Goal: Information Seeking & Learning: Learn about a topic

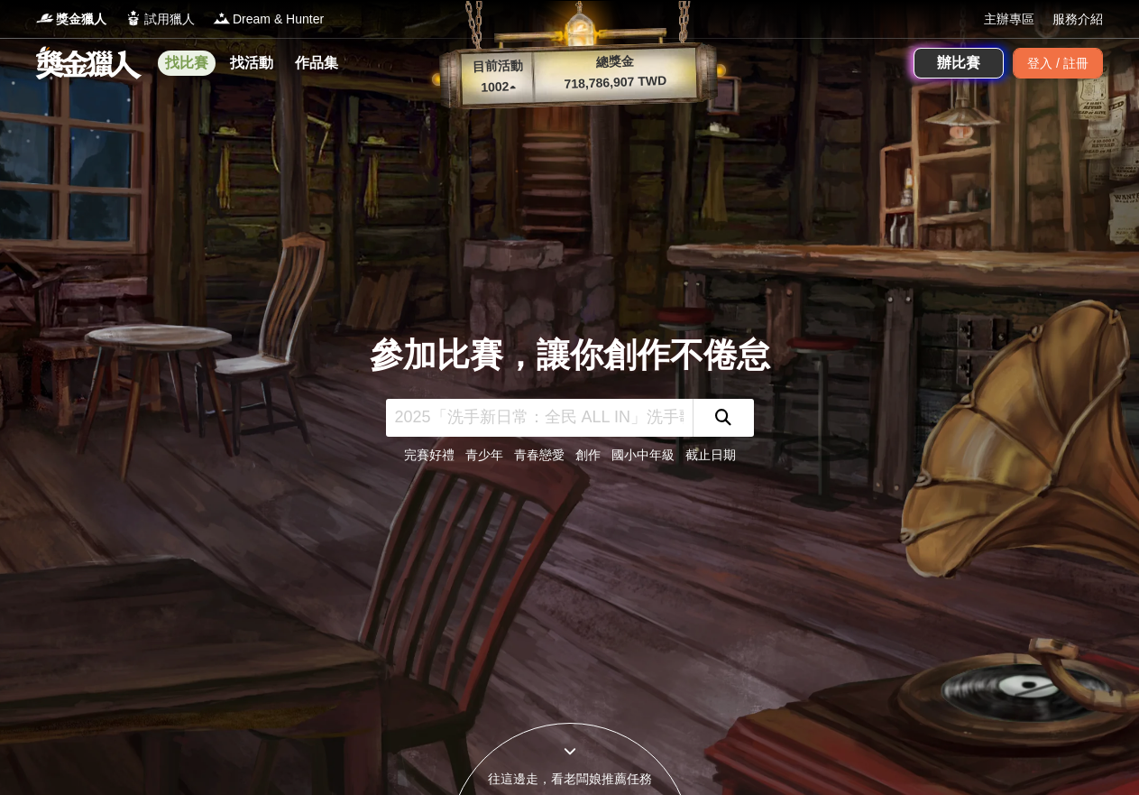
click at [177, 65] on link "找比賽" at bounding box center [187, 63] width 58 height 25
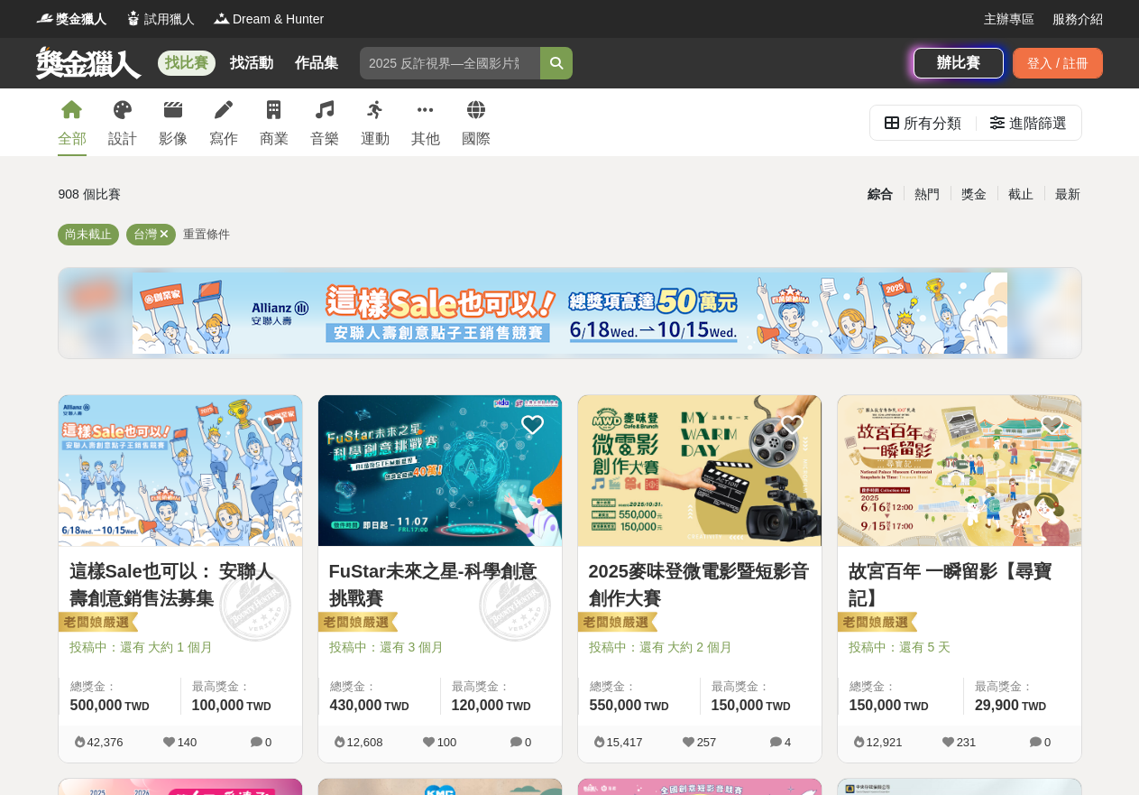
click at [170, 115] on icon at bounding box center [173, 110] width 18 height 18
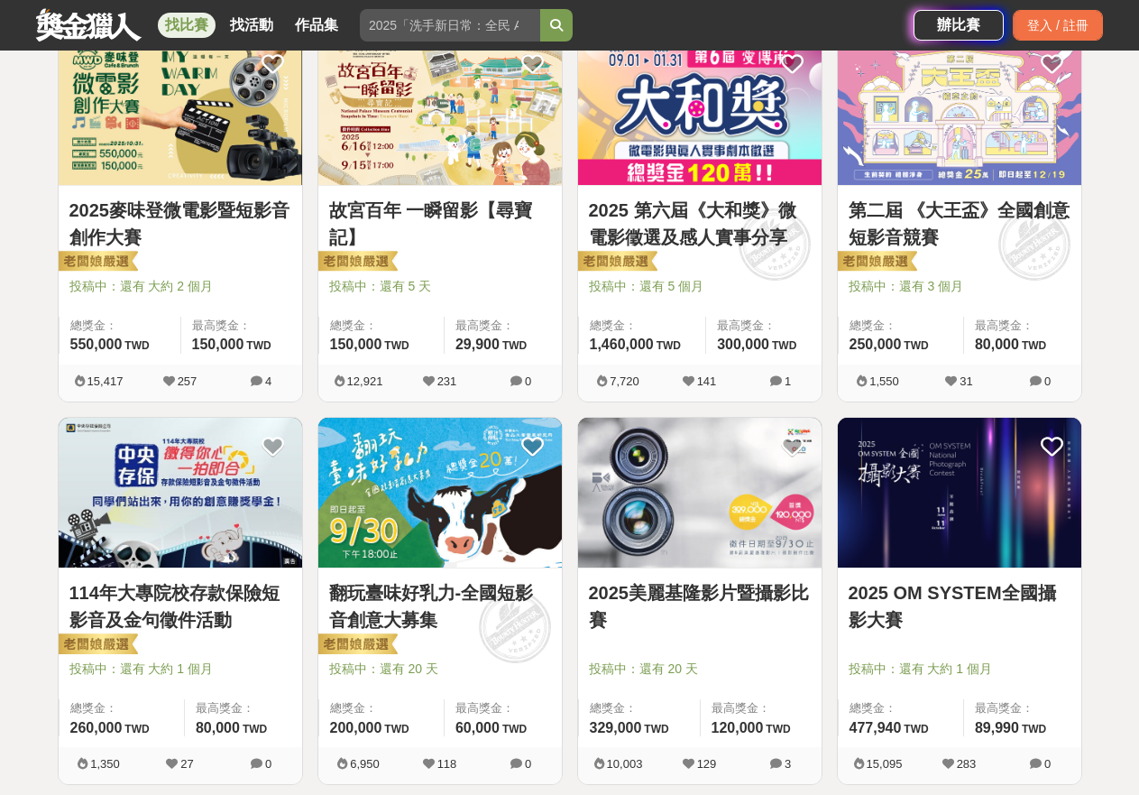
scroll to position [271, 0]
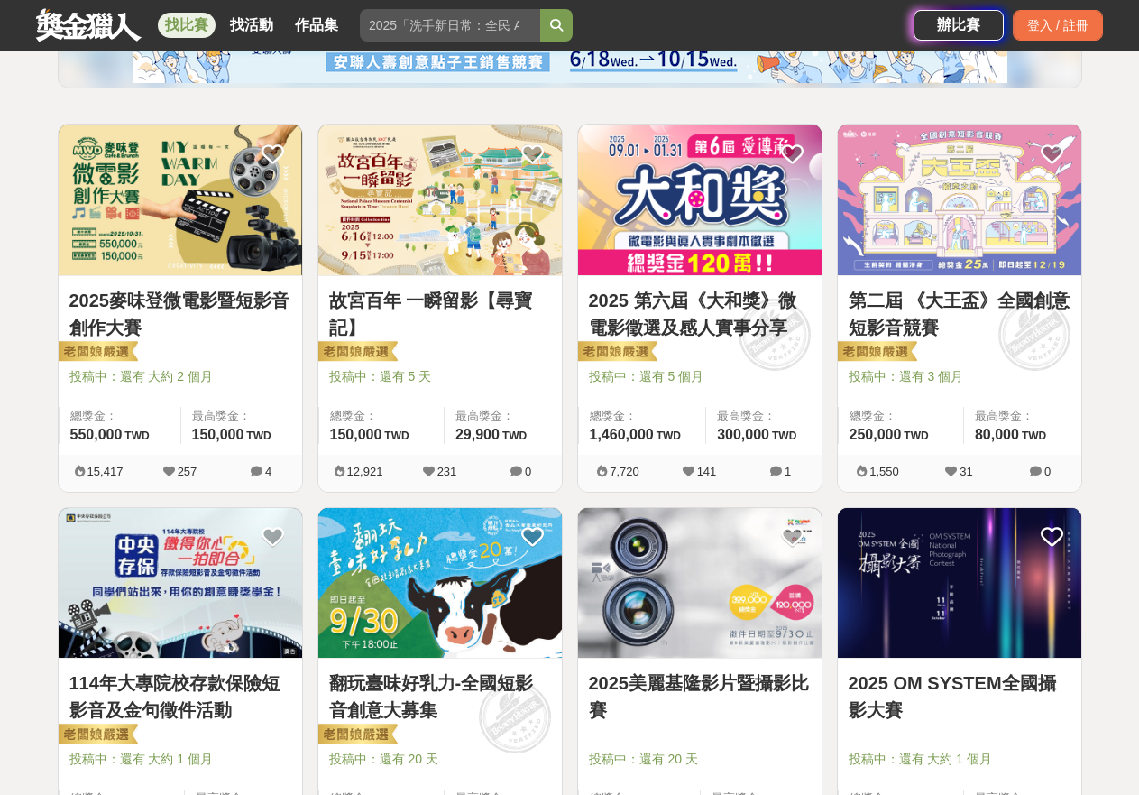
click at [710, 261] on img at bounding box center [700, 199] width 244 height 151
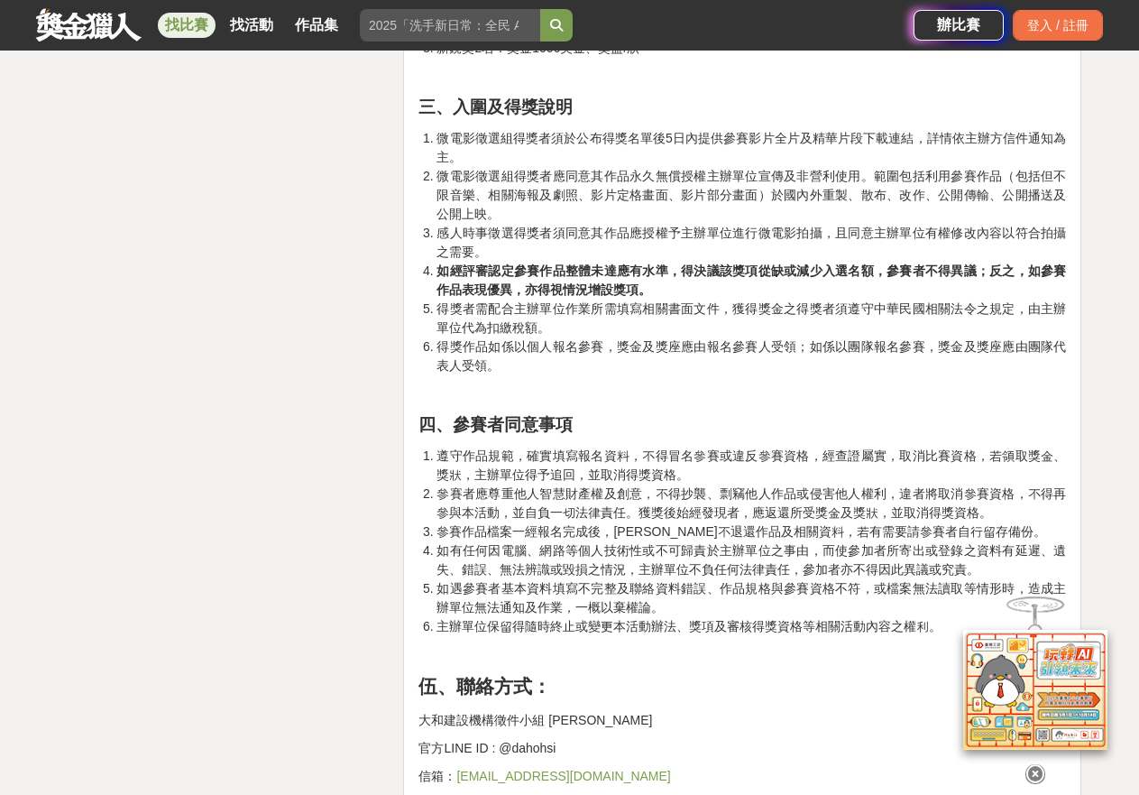
scroll to position [4509, 0]
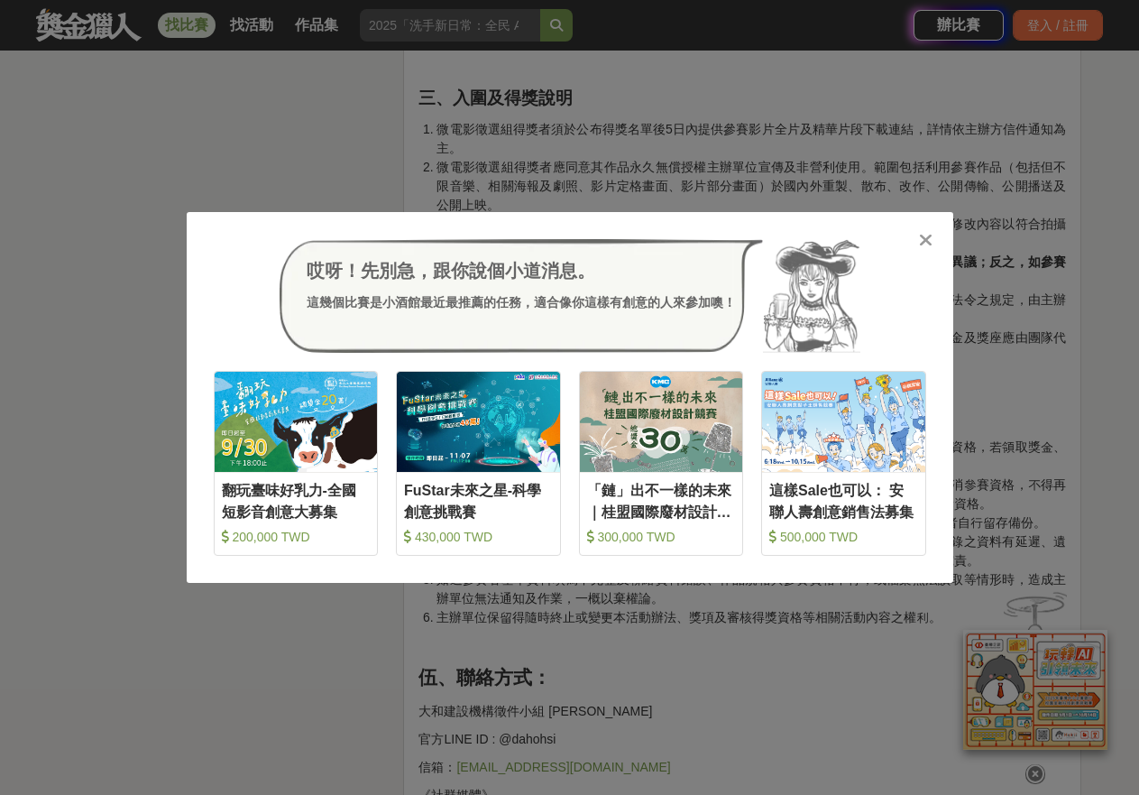
click at [920, 244] on icon at bounding box center [926, 240] width 14 height 18
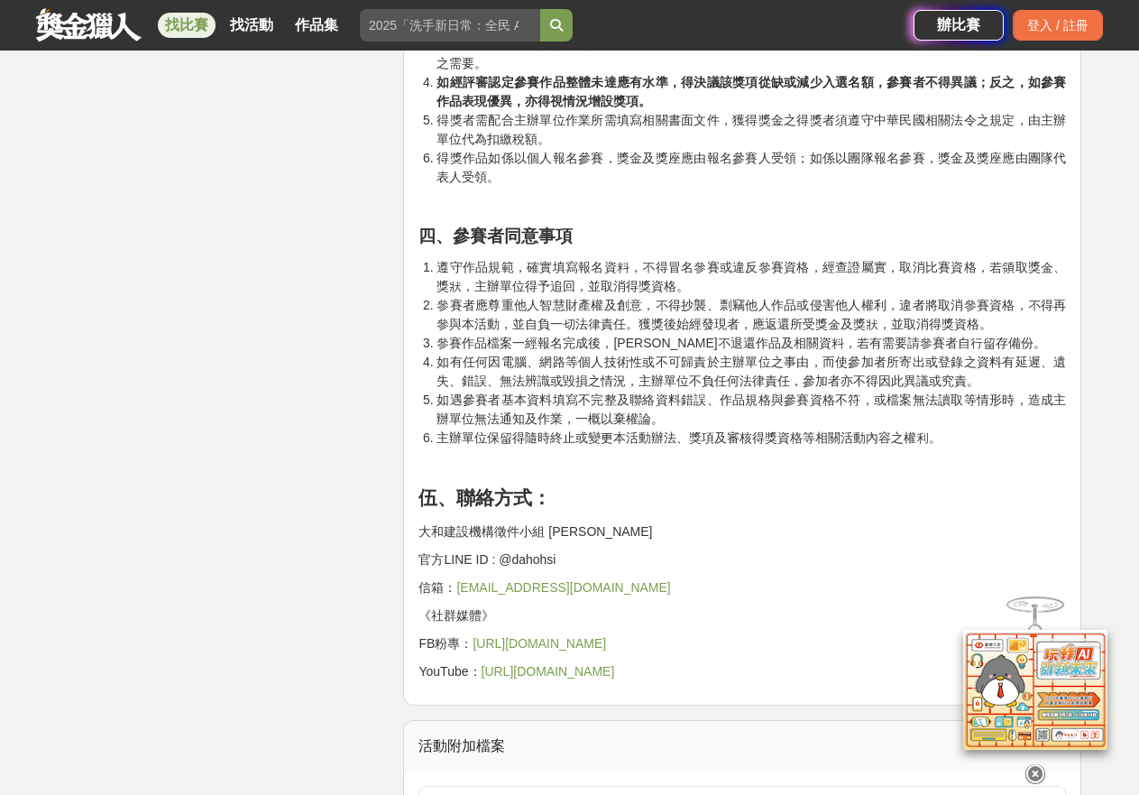
scroll to position [4690, 0]
click at [609, 326] on li "參賽者應尊重他人智慧財產權及創意，不得抄襲、剽竊他人作品或侵害他人權利，違者將取消參賽資格，不得再參與本活動，並自負一切法律責任。獲獎後始經發現者，應返還所受…" at bounding box center [752, 314] width 630 height 38
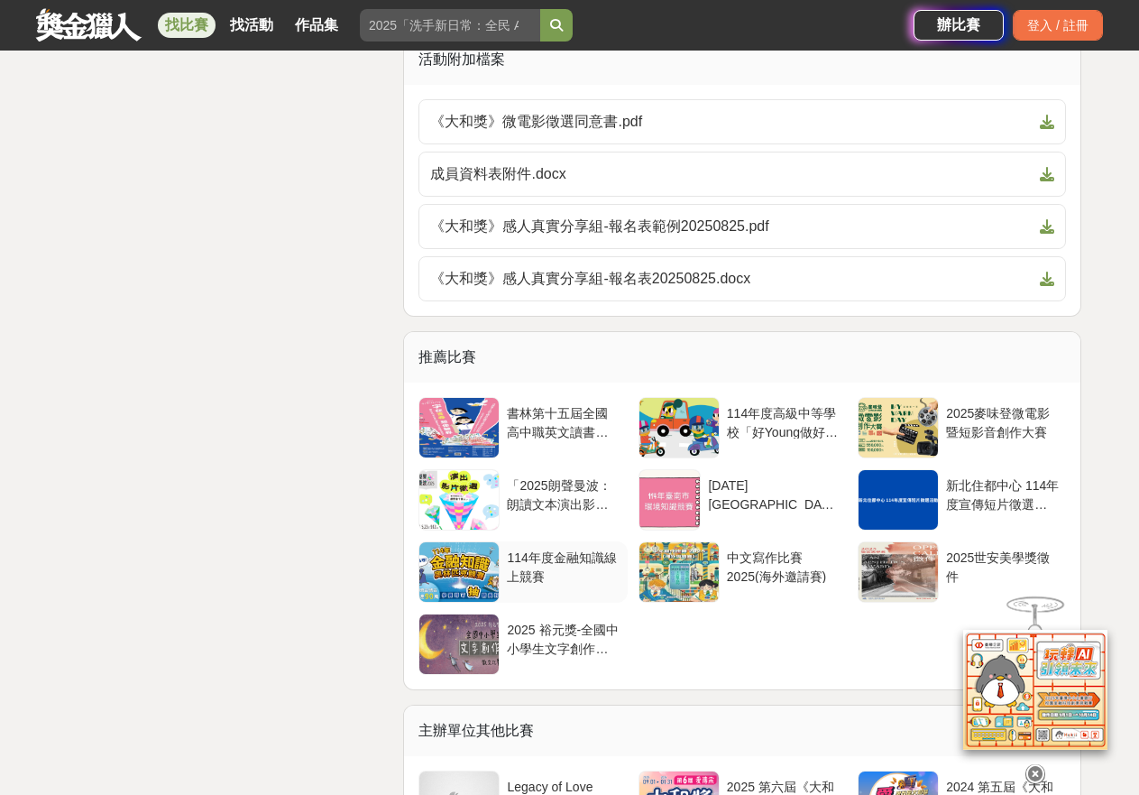
scroll to position [5592, 0]
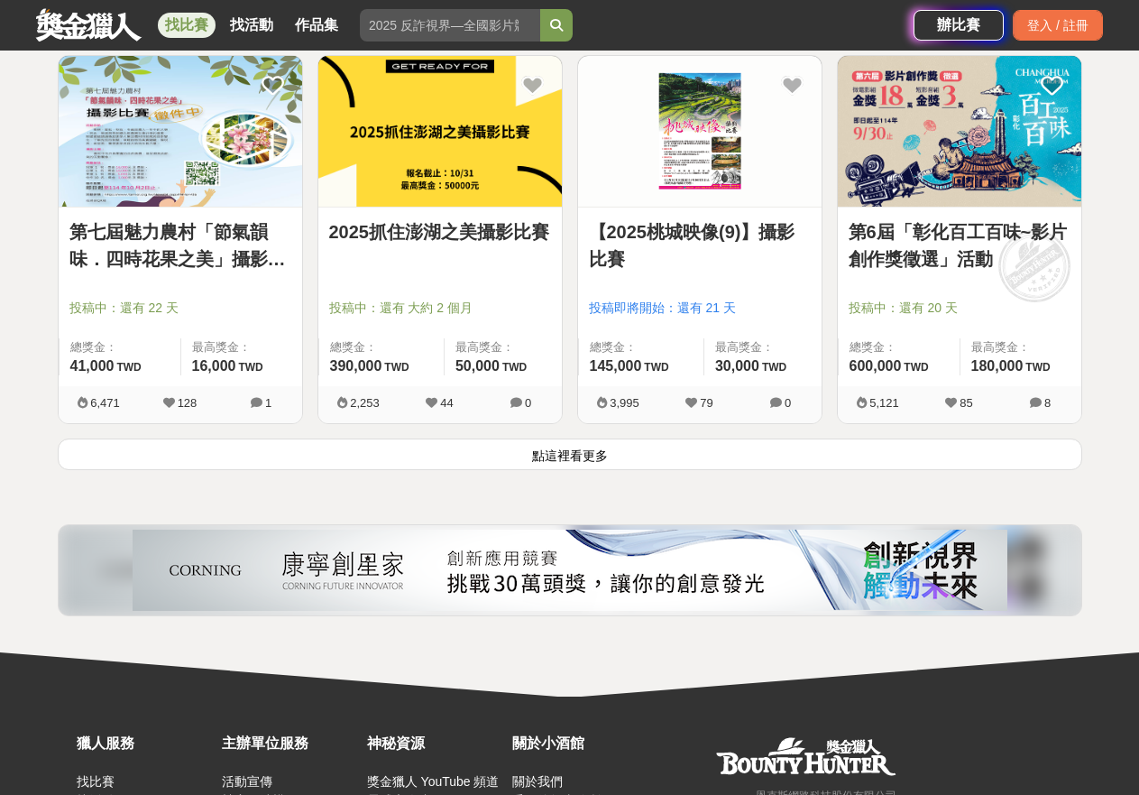
scroll to position [2255, 0]
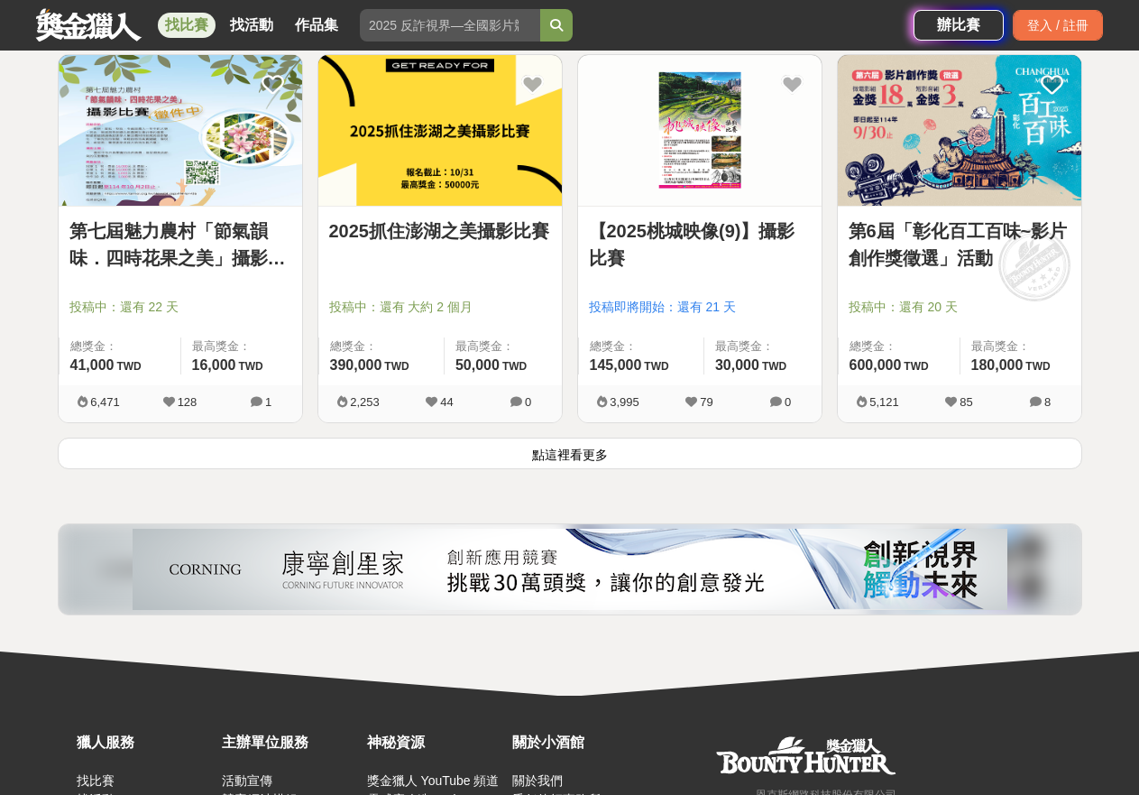
click at [583, 455] on button "點這裡看更多" at bounding box center [570, 453] width 1025 height 32
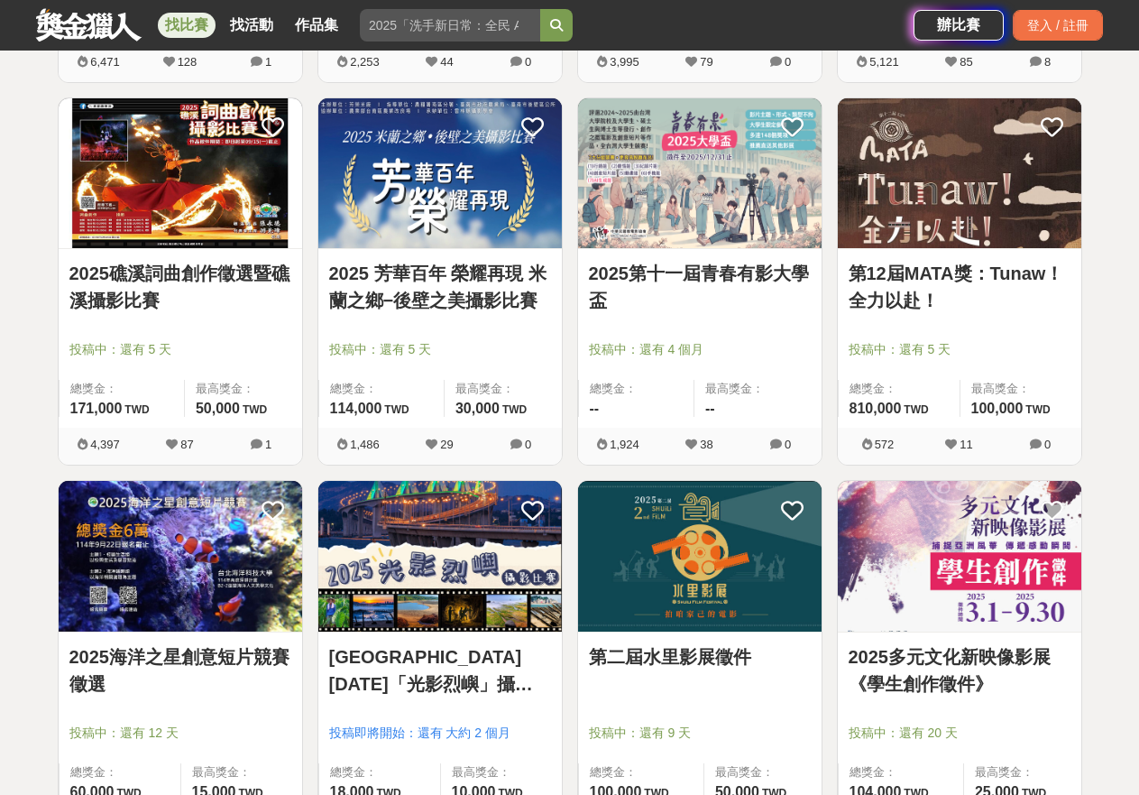
scroll to position [2796, 0]
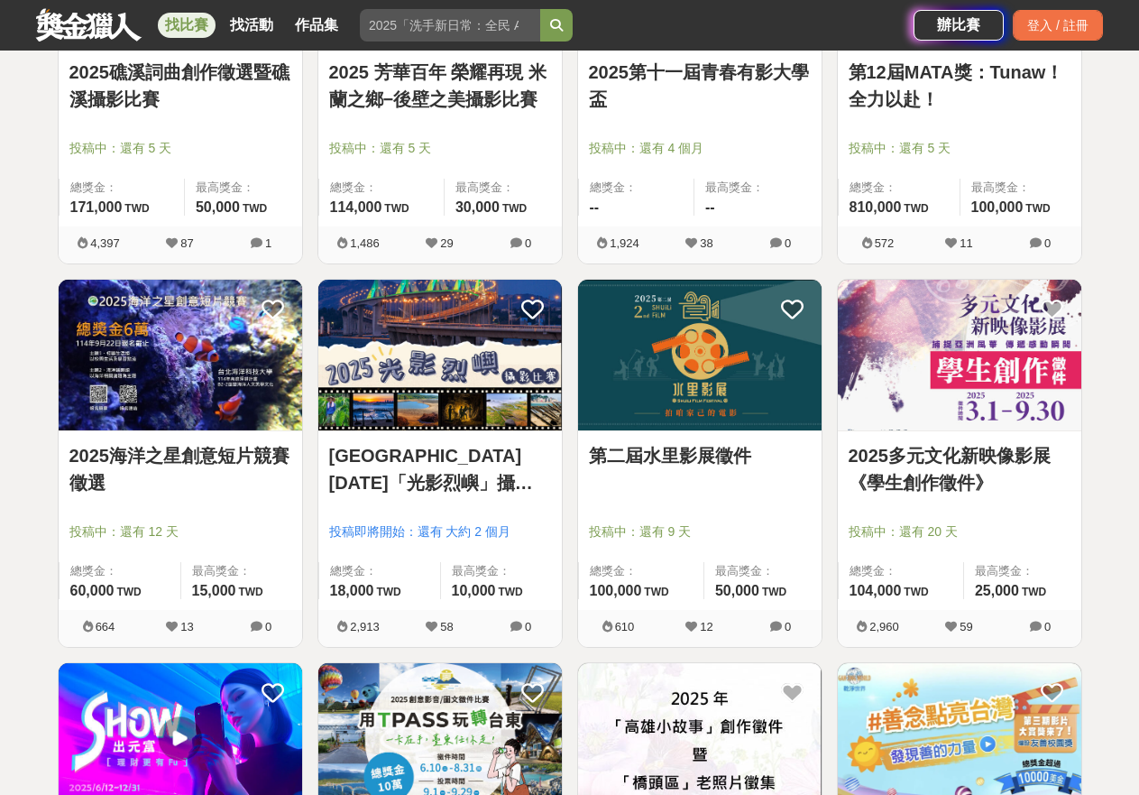
click at [659, 442] on link "第二屆水里影展徵件" at bounding box center [700, 455] width 222 height 27
click at [937, 450] on link "2025多元文化新映像影展《學生創作徵件》" at bounding box center [960, 469] width 222 height 54
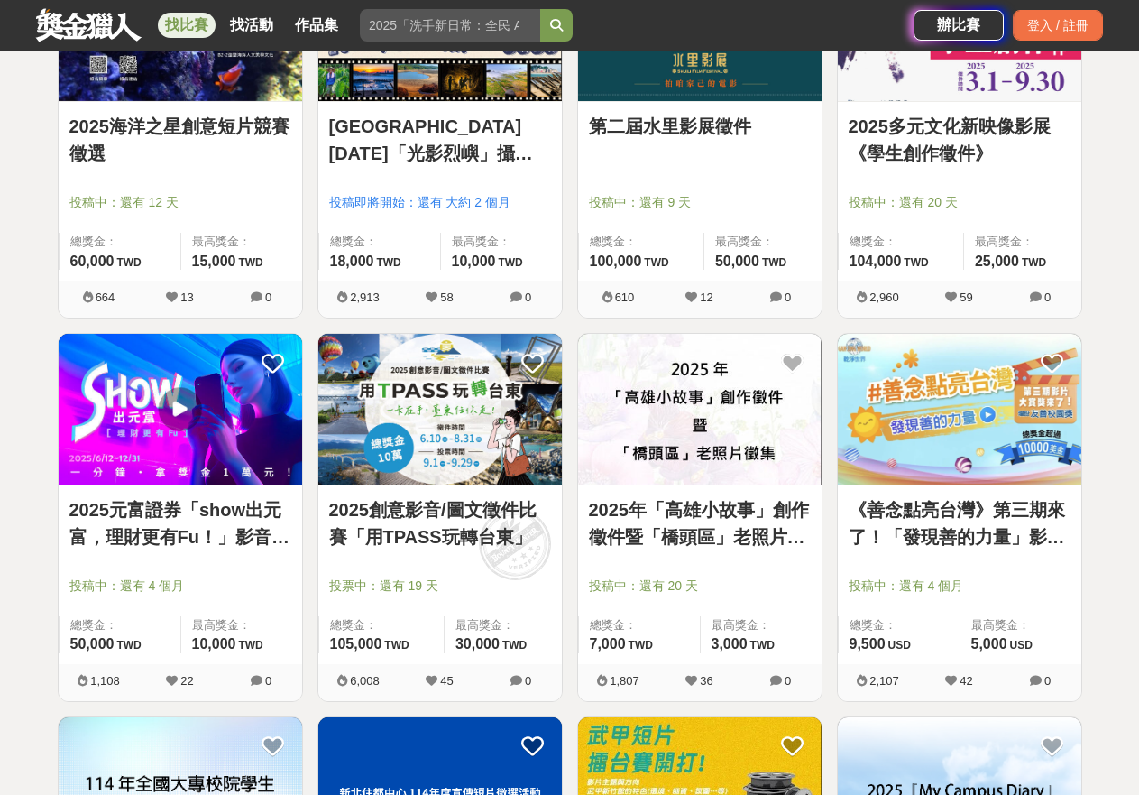
scroll to position [3247, 0]
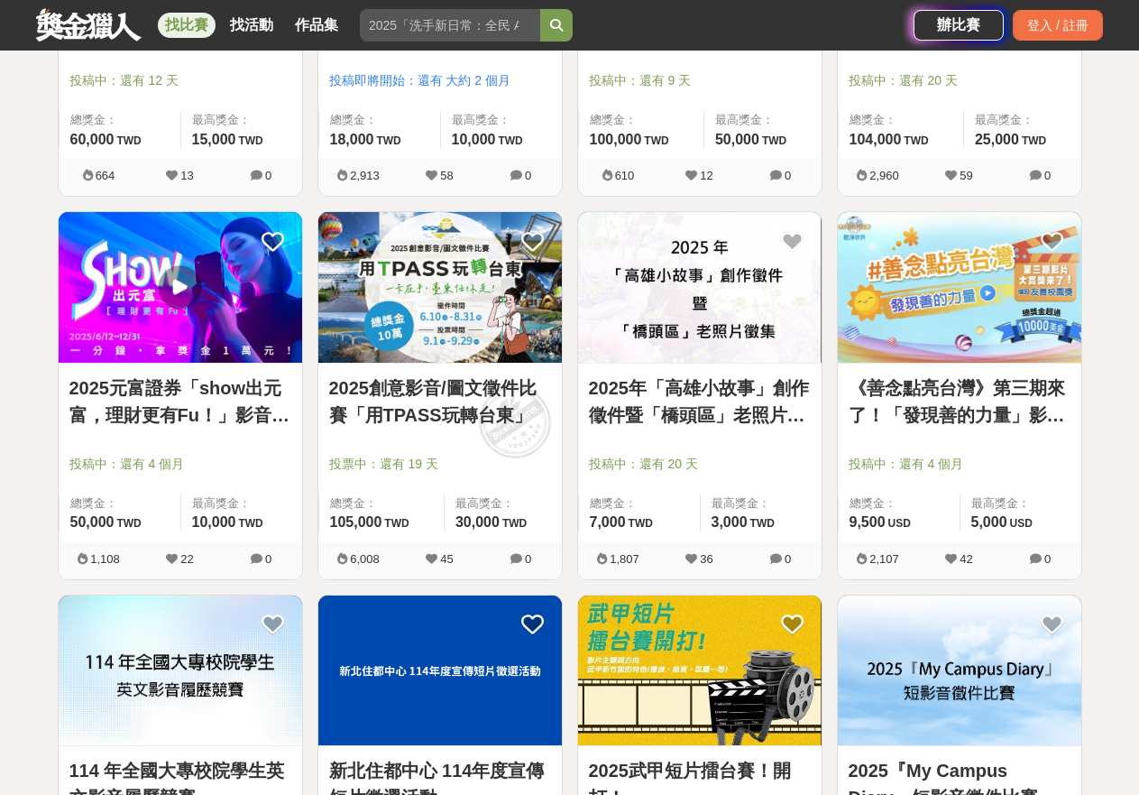
click at [916, 398] on link "《善念點亮台灣》第三期來了！「發現善的⼒量」影片創作⼤賞獎" at bounding box center [960, 401] width 222 height 54
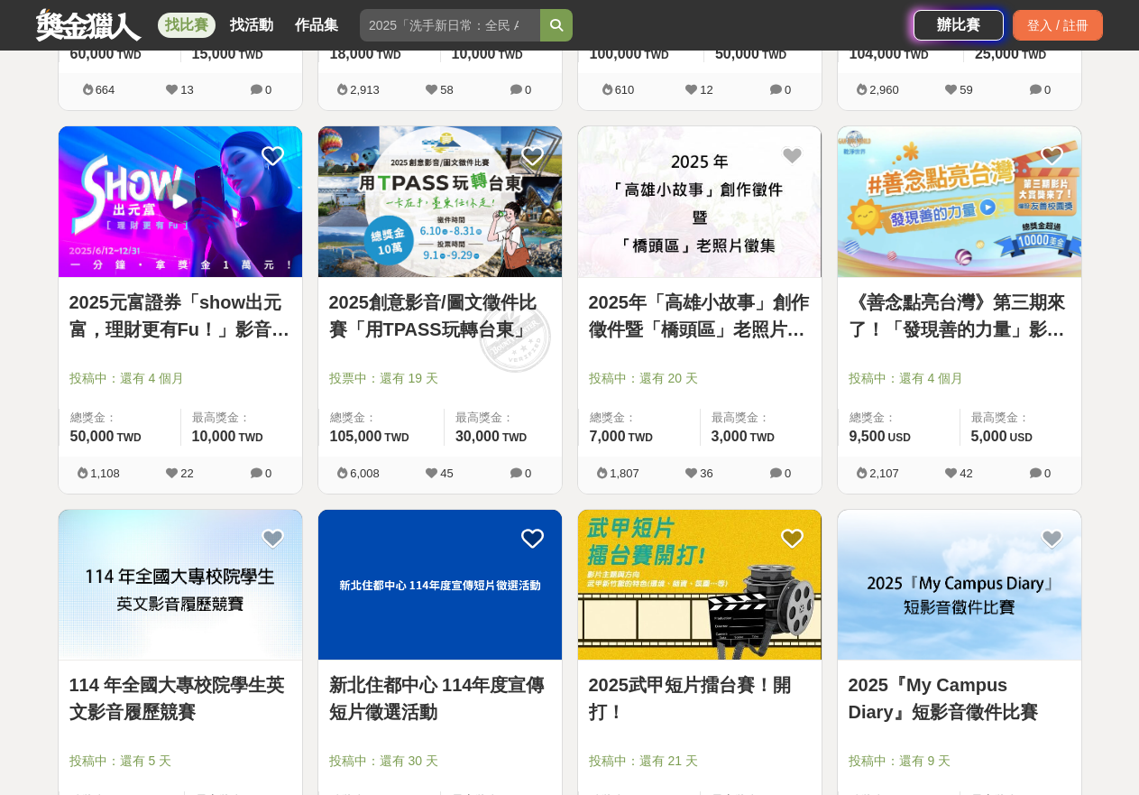
scroll to position [3607, 0]
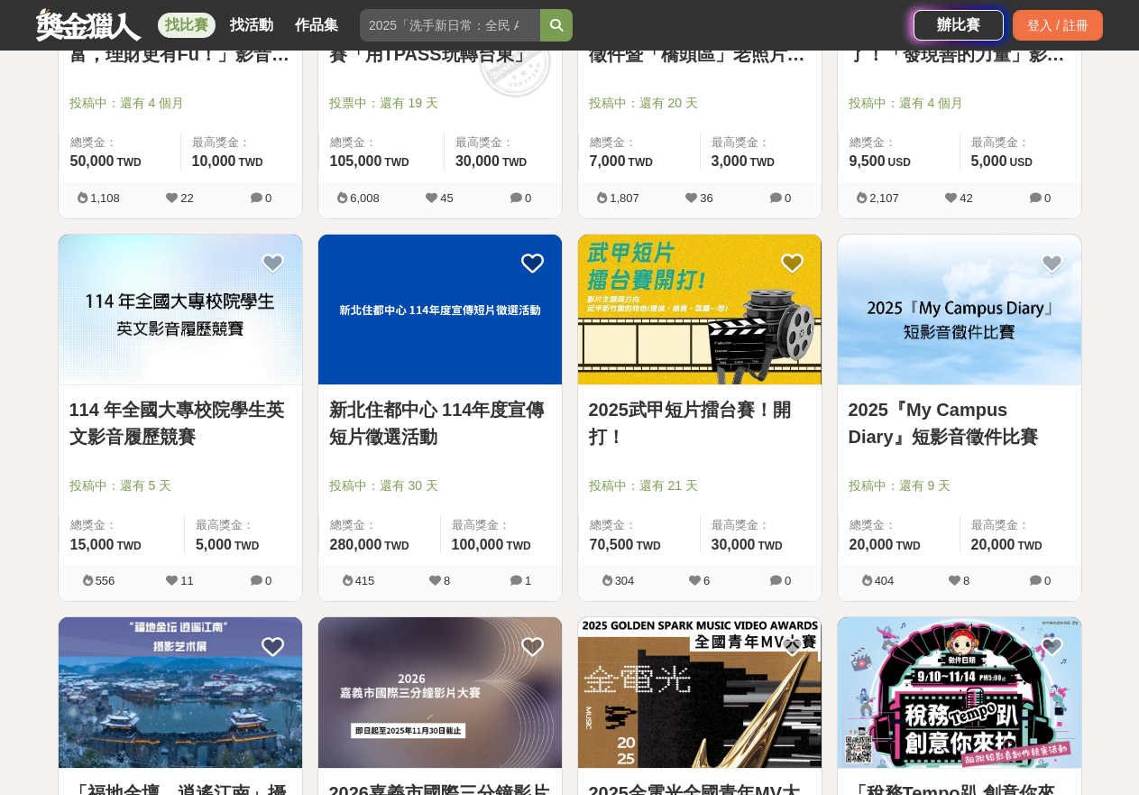
click at [491, 410] on link "新北住都中心 114年度宣傳短片徵選活動" at bounding box center [440, 423] width 222 height 54
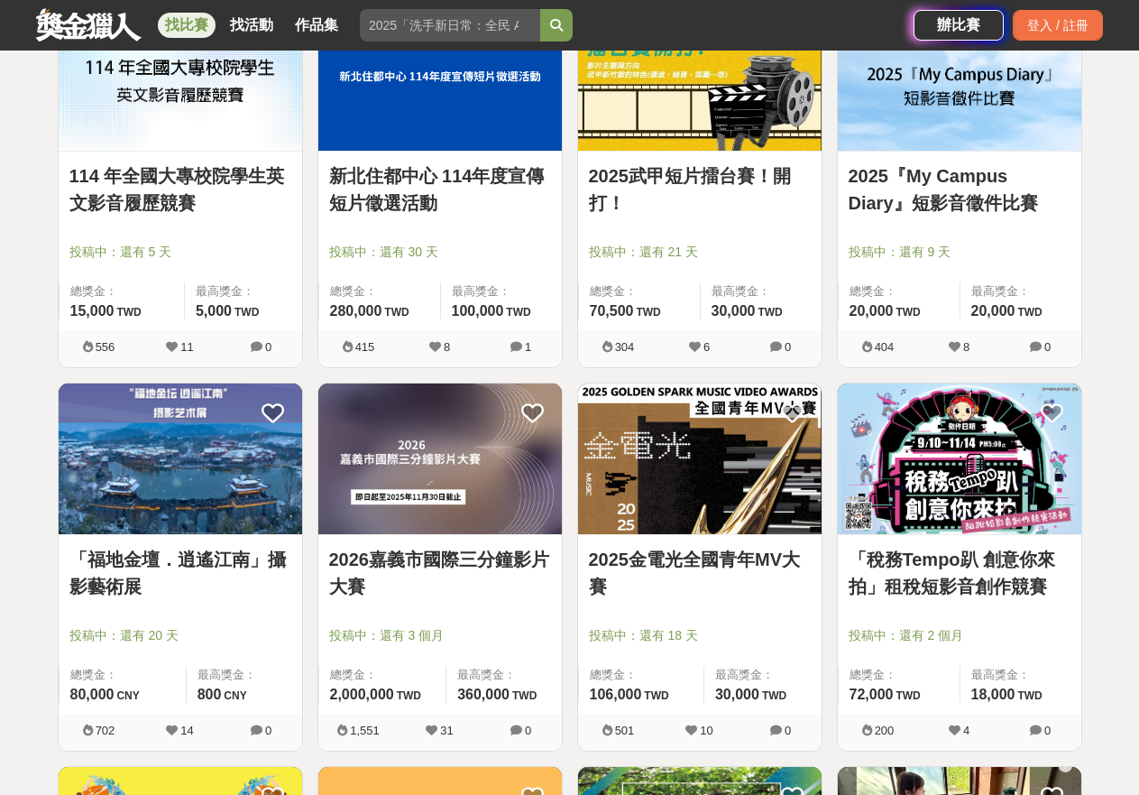
scroll to position [3878, 0]
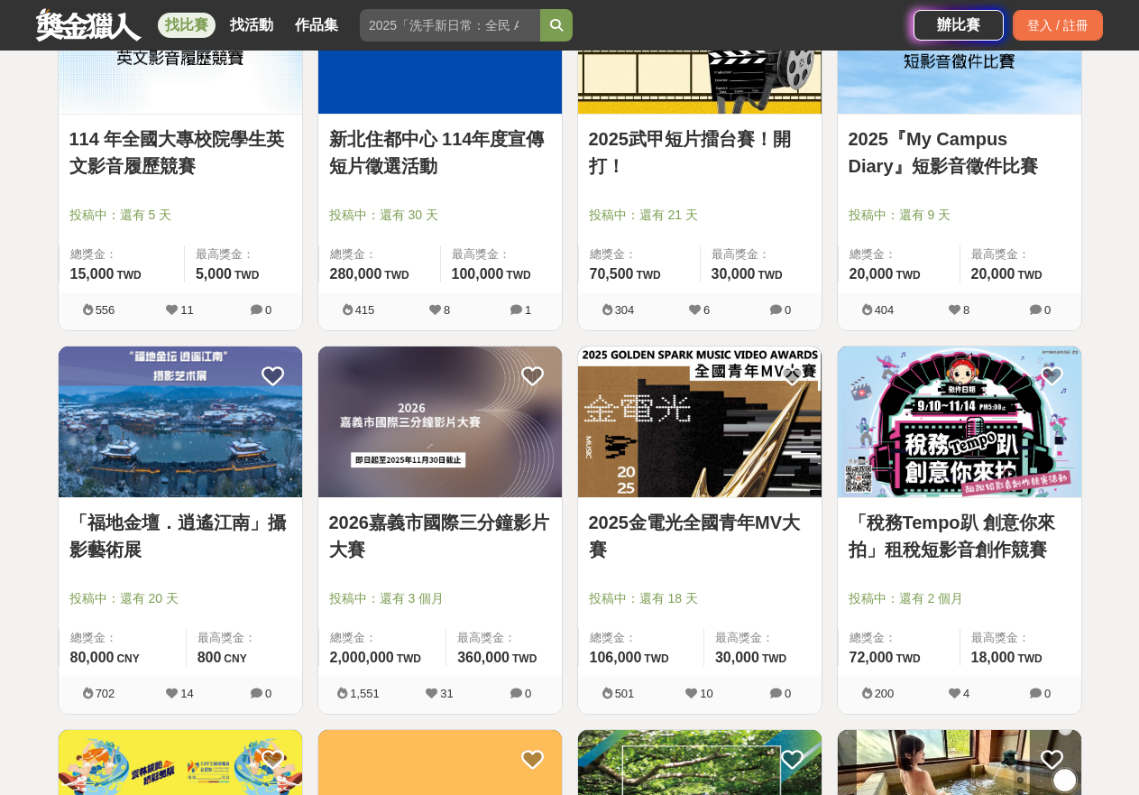
click at [975, 147] on link "2025『My Campus Diary』短影音徵件比賽" at bounding box center [960, 152] width 222 height 54
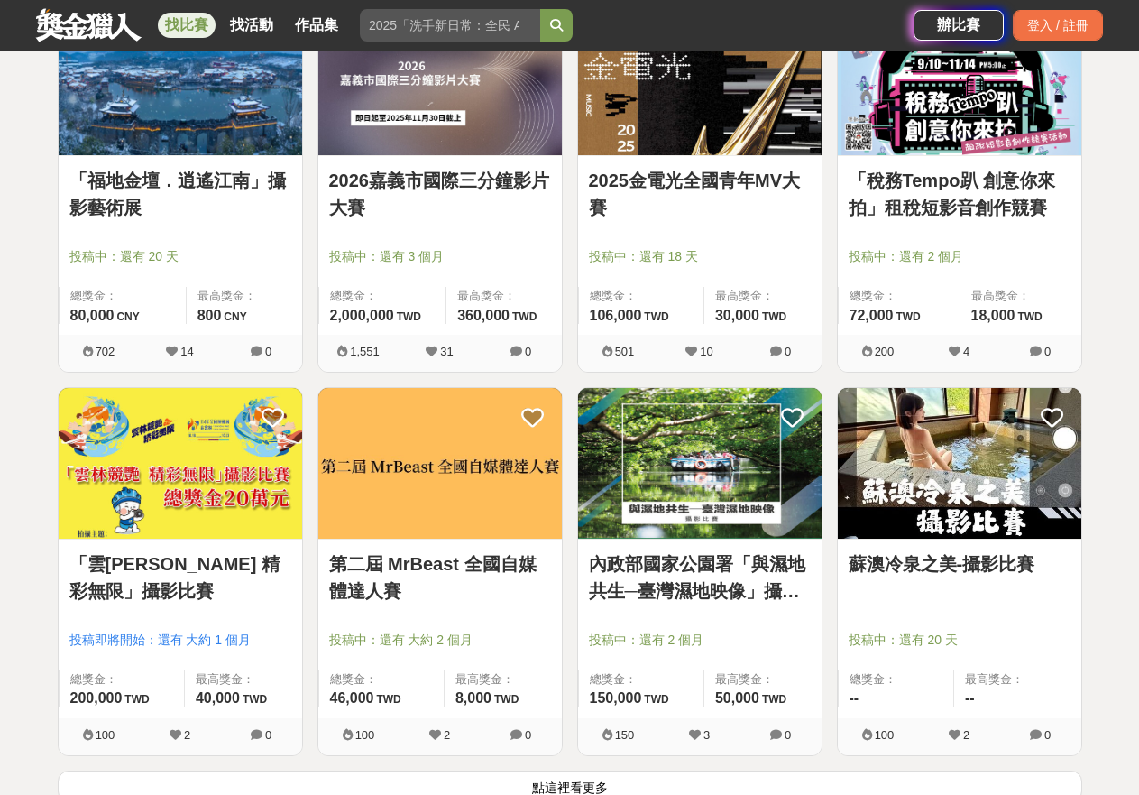
scroll to position [4329, 0]
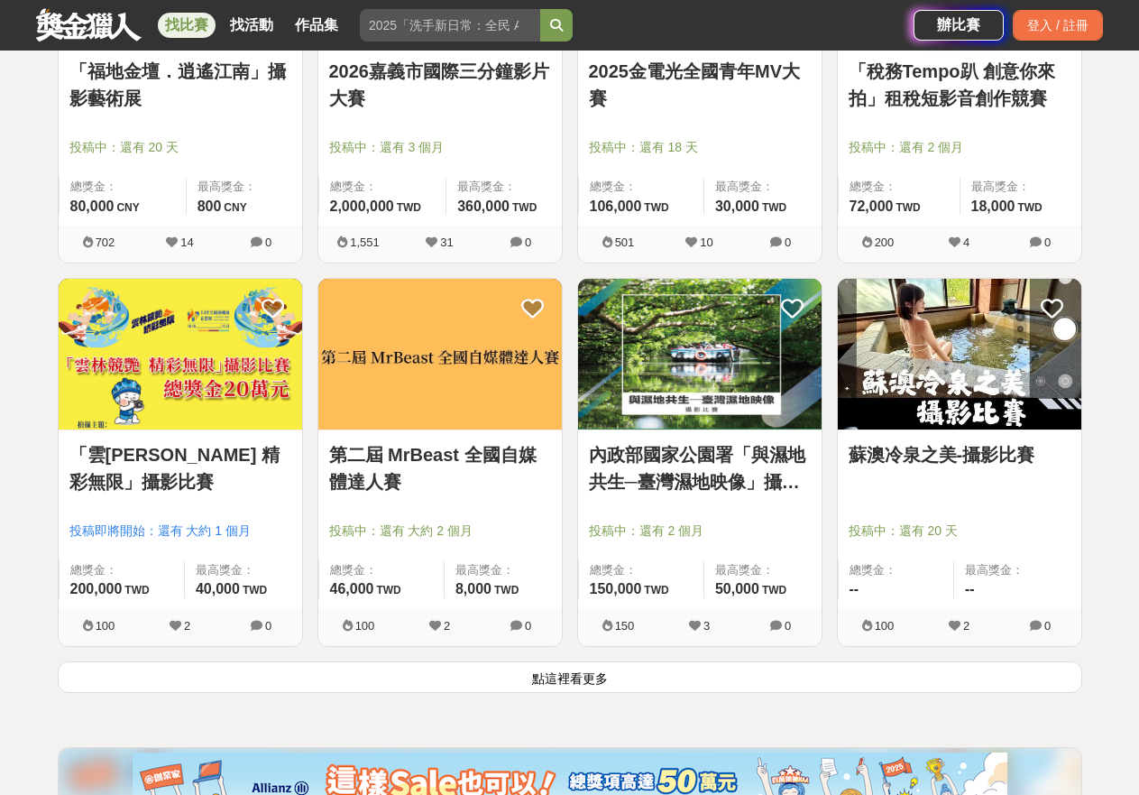
click at [746, 474] on link "內政部國家公園署「與濕地共生─臺灣濕地映像」攝影比賽" at bounding box center [700, 468] width 222 height 54
click at [568, 684] on button "點這裡看更多" at bounding box center [570, 677] width 1025 height 32
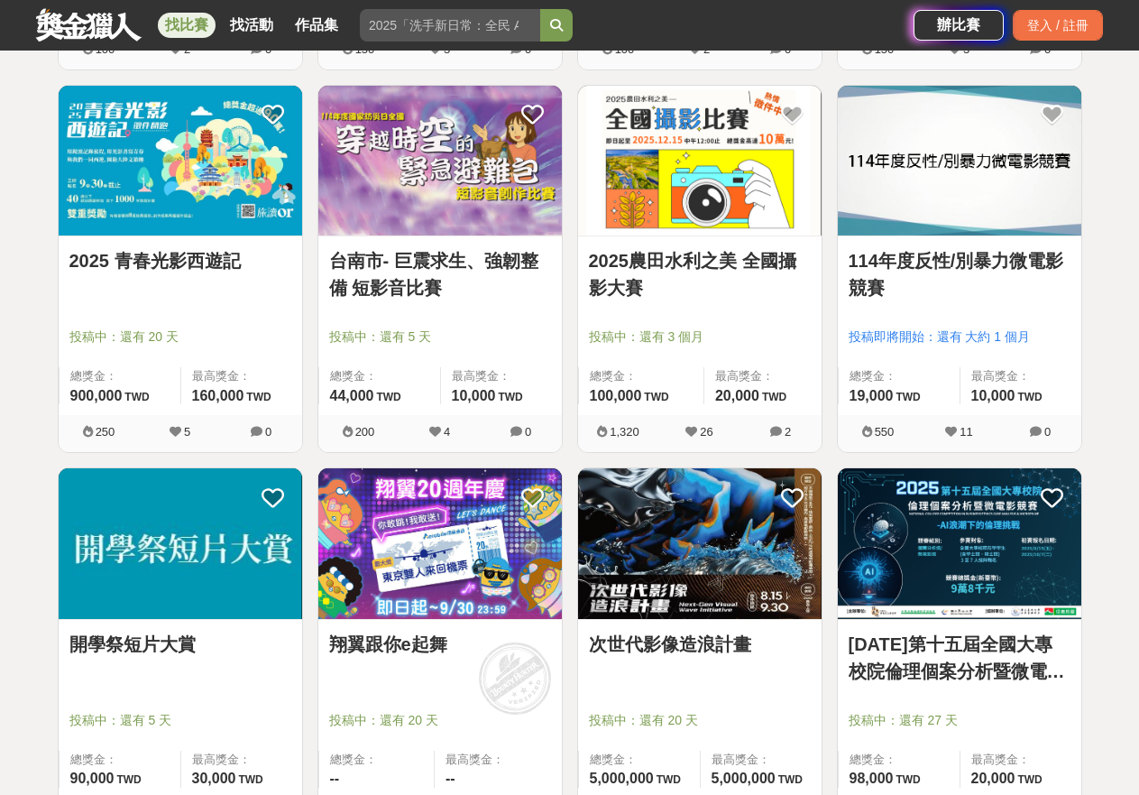
scroll to position [6313, 0]
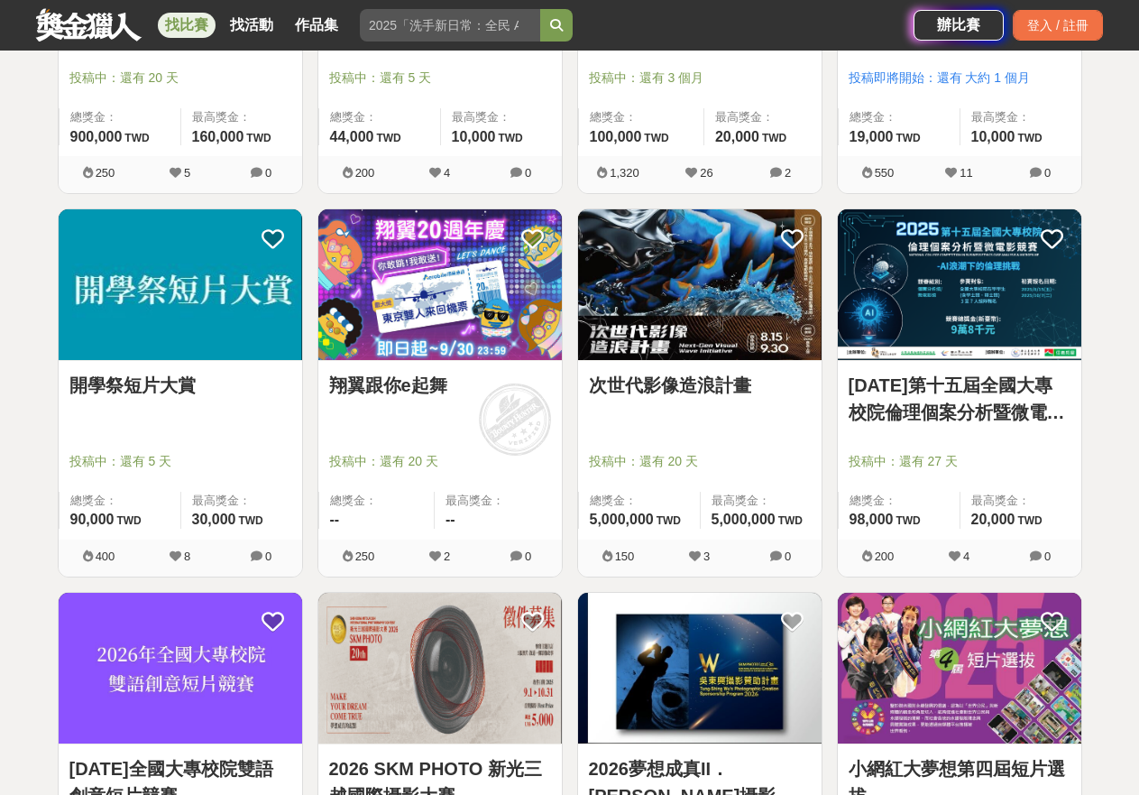
click at [152, 387] on link "開學祭短片大賞" at bounding box center [180, 385] width 222 height 27
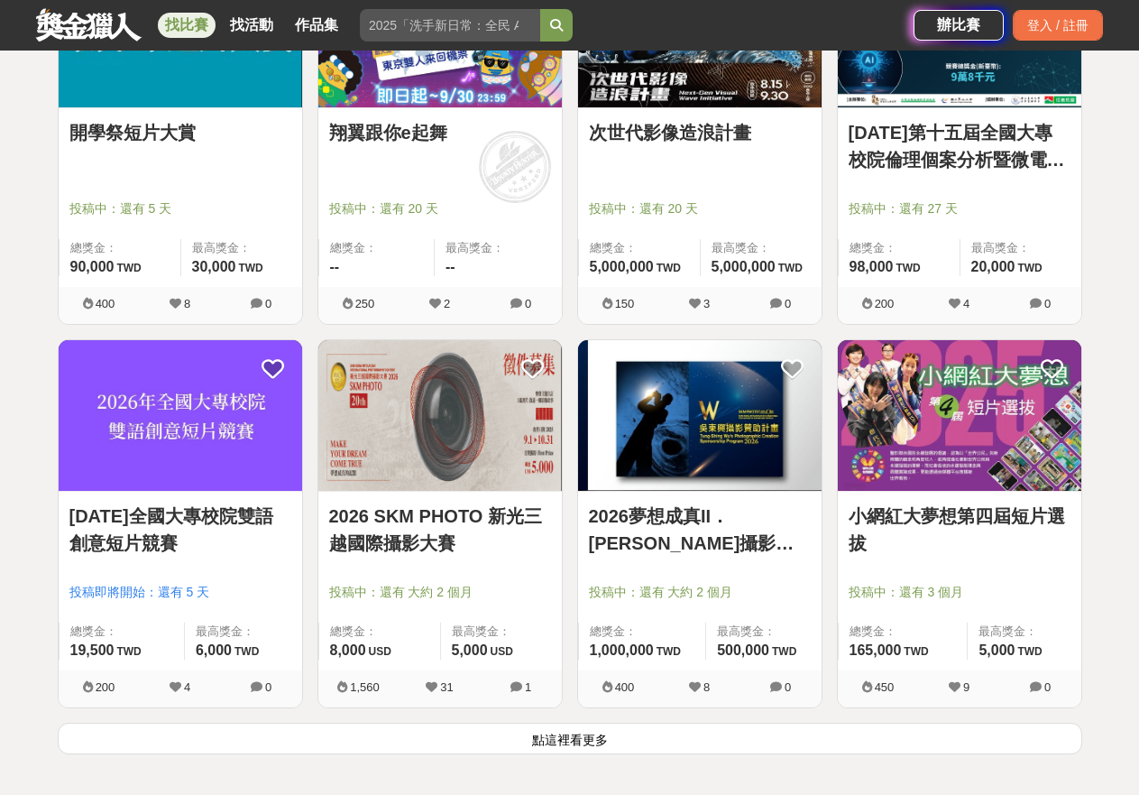
scroll to position [6584, 0]
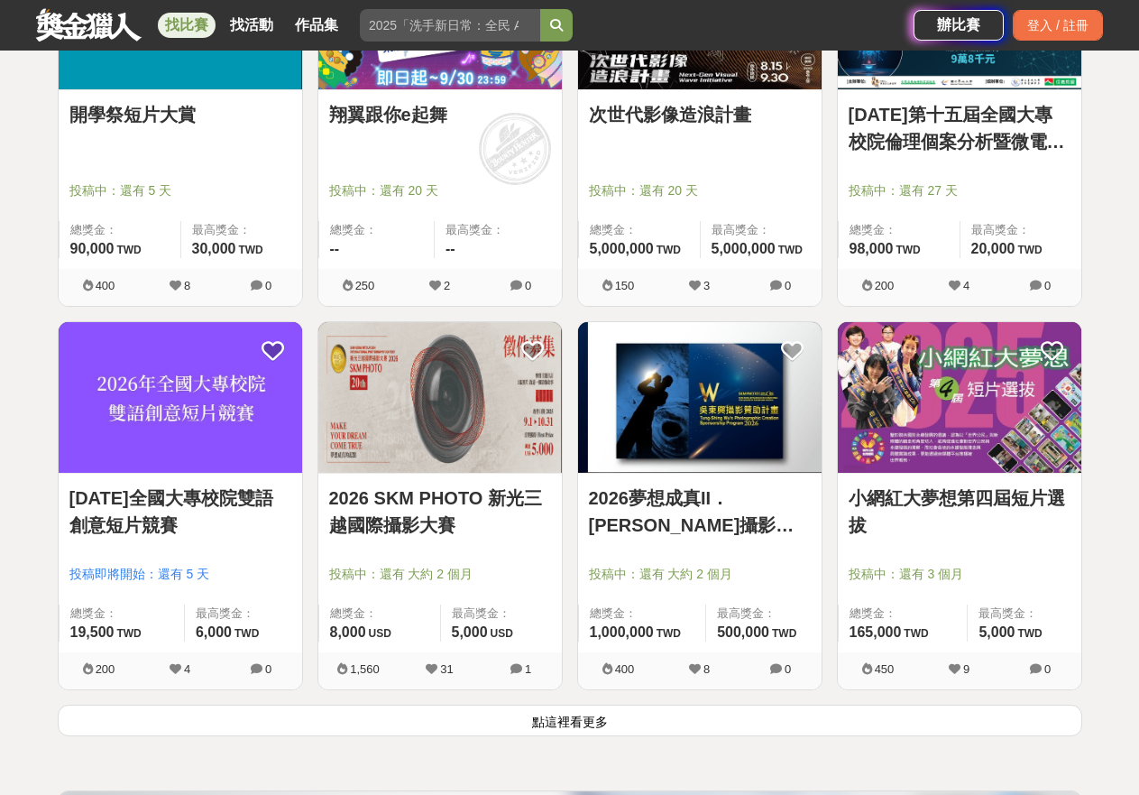
click at [642, 507] on link "2026夢想成真II．吳東興攝影贊助計畫" at bounding box center [700, 511] width 222 height 54
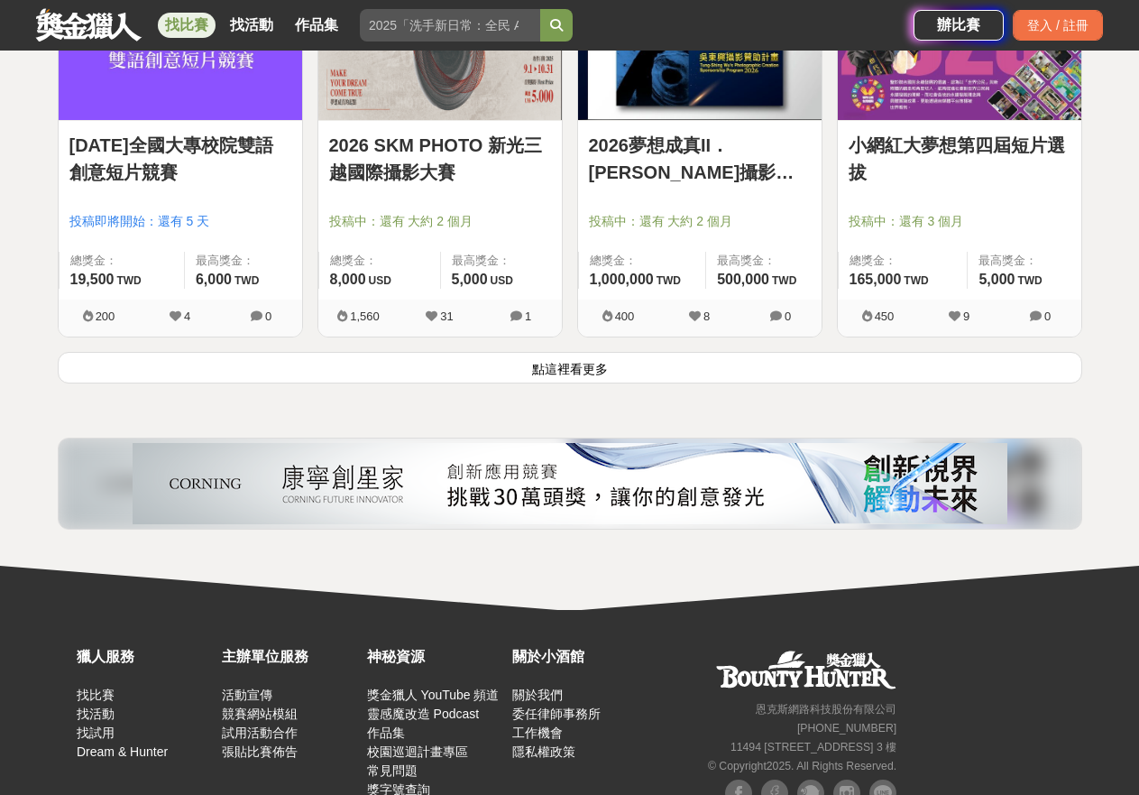
scroll to position [6944, 0]
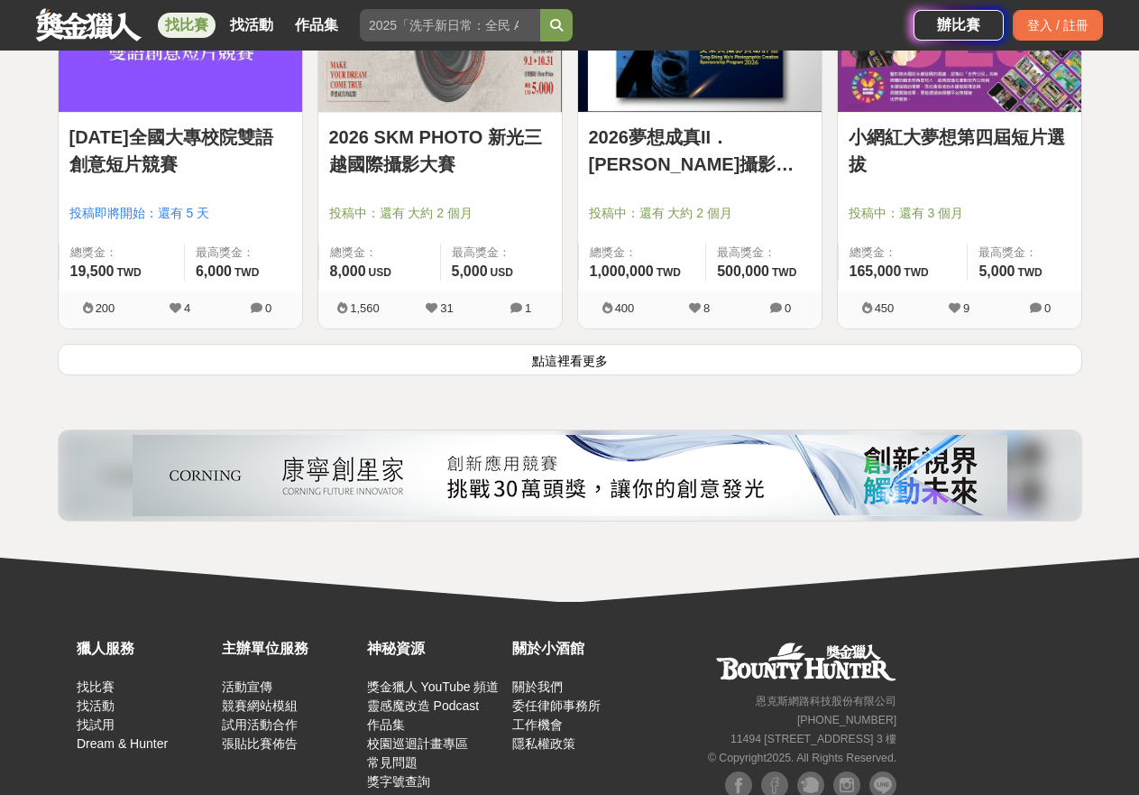
click at [565, 355] on button "點這裡看更多" at bounding box center [570, 360] width 1025 height 32
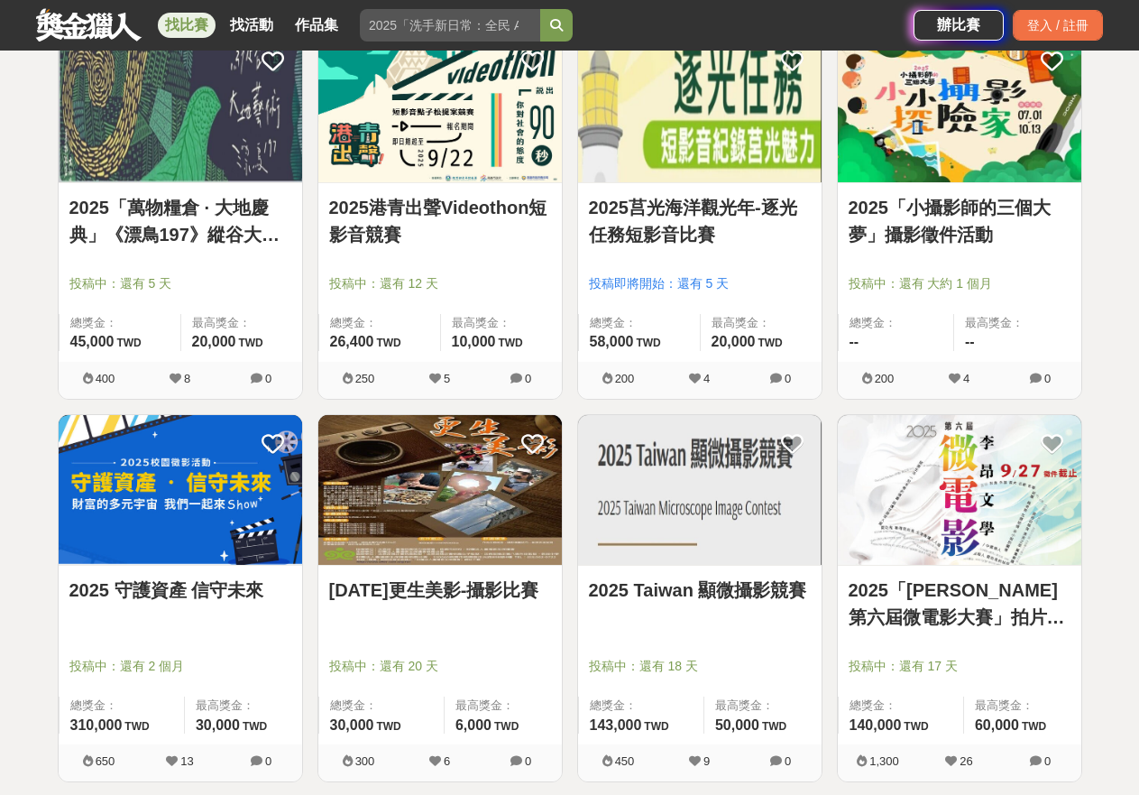
scroll to position [7846, 0]
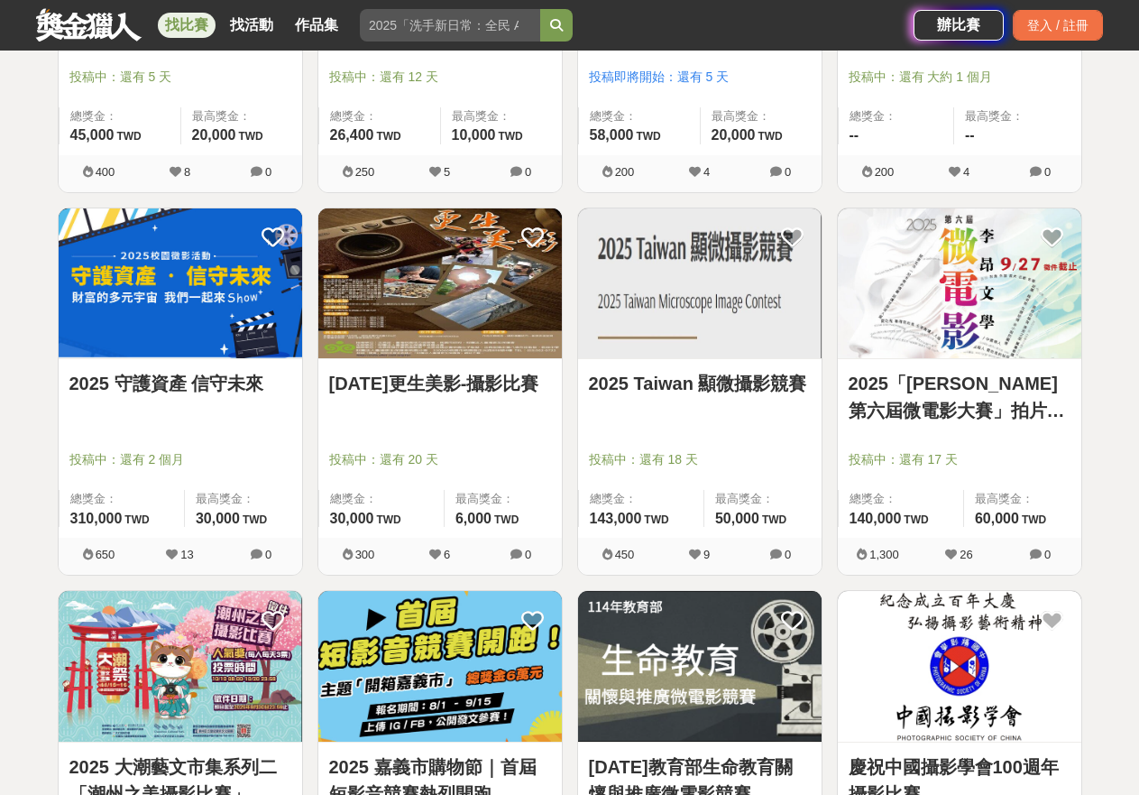
click at [961, 385] on link "2025「李昂文學第六屆微電影大賽」拍片9/27短片徵件截止" at bounding box center [960, 397] width 222 height 54
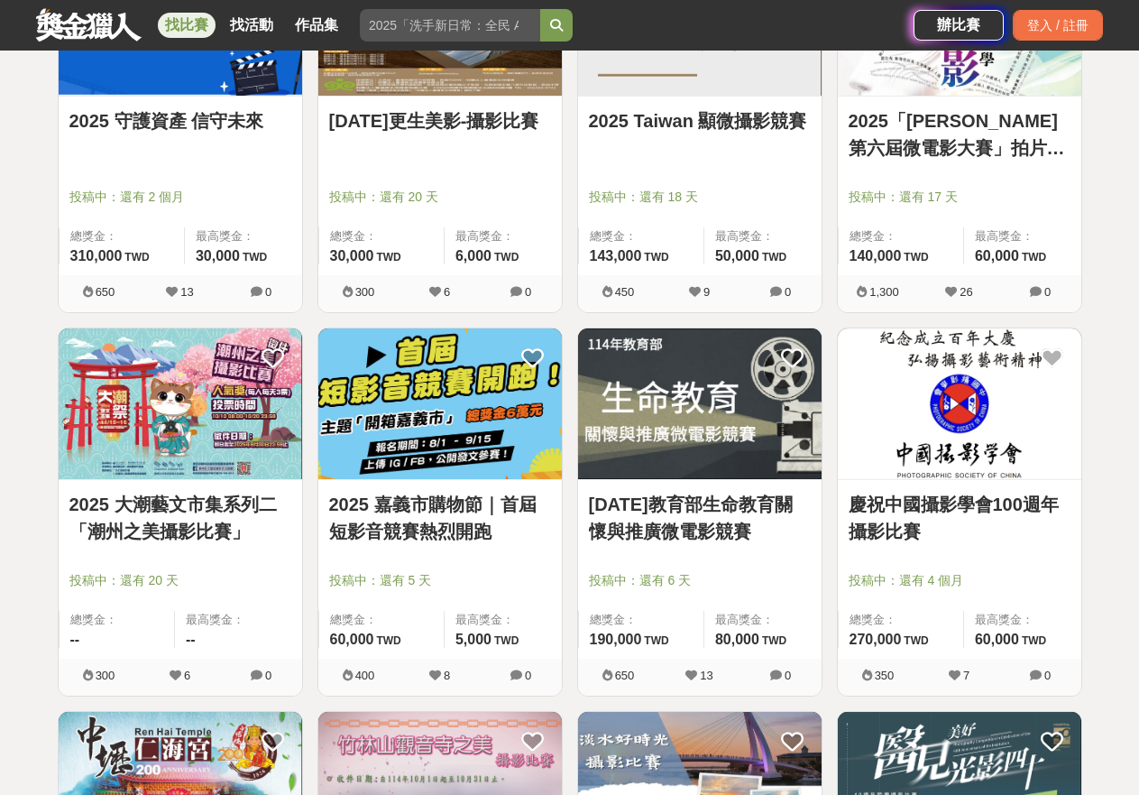
scroll to position [8207, 0]
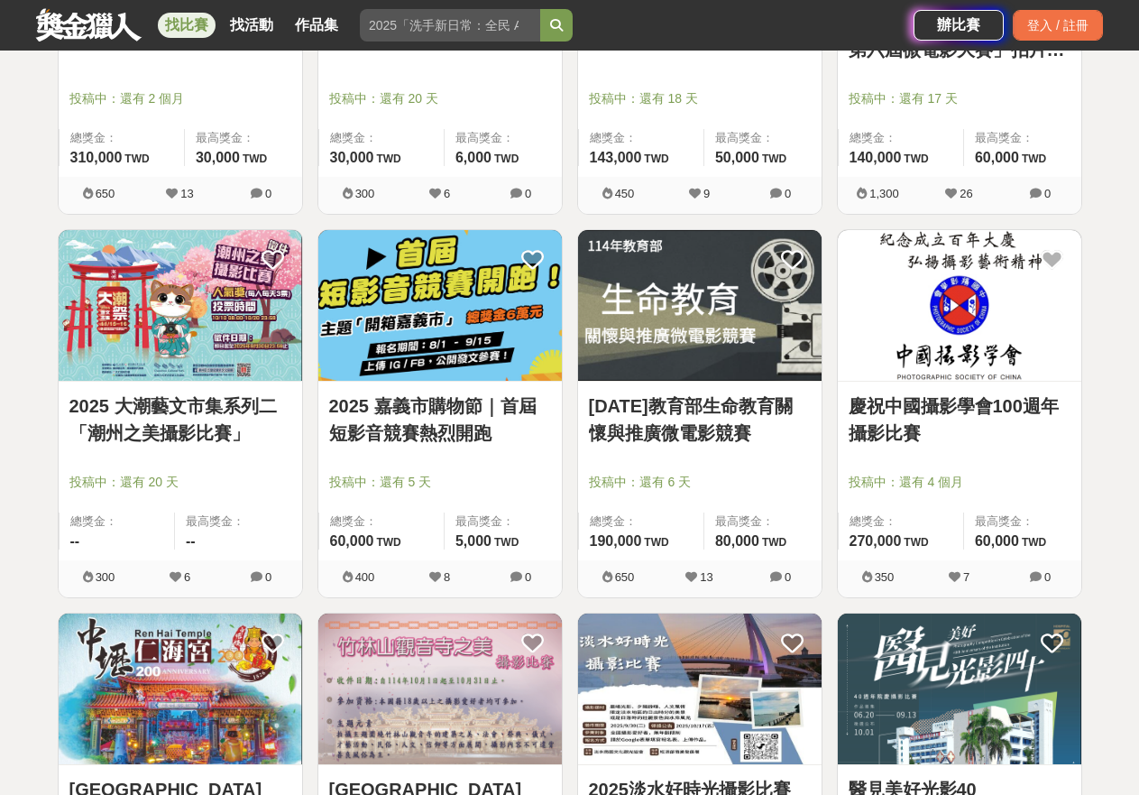
click at [720, 417] on link "114年教育部生命教育關懷與推廣微電影競賽" at bounding box center [700, 419] width 222 height 54
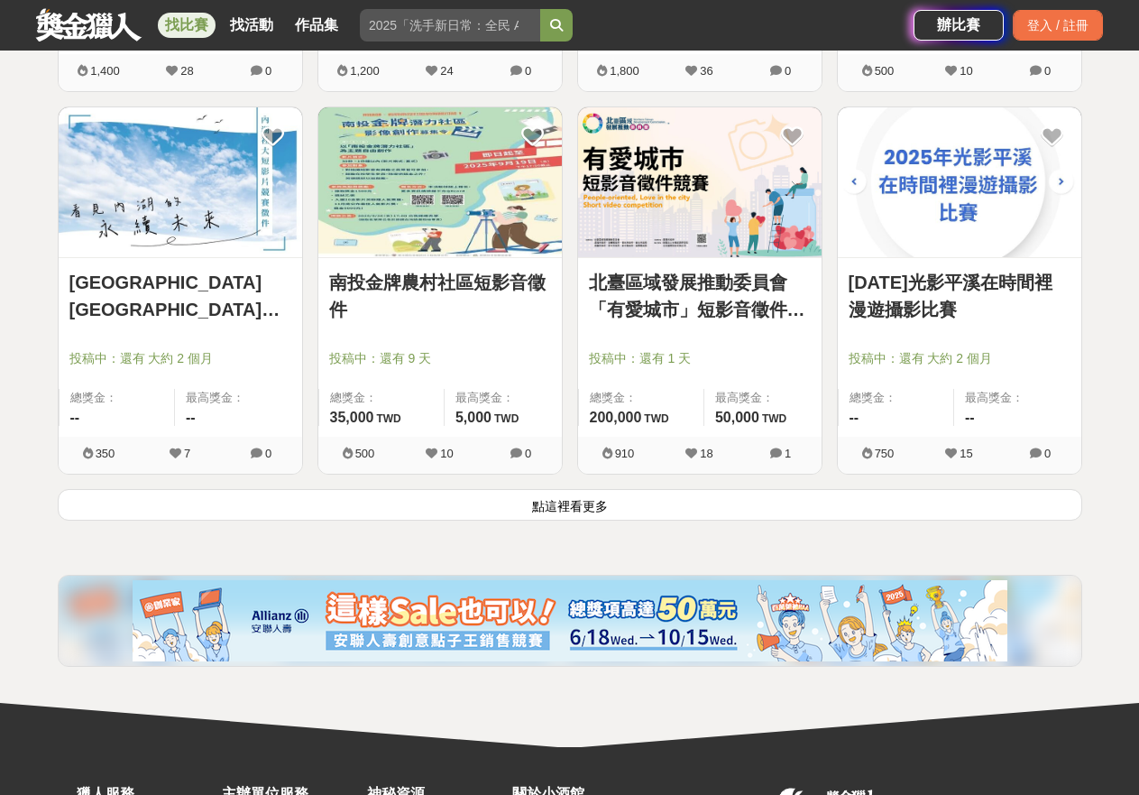
scroll to position [9109, 0]
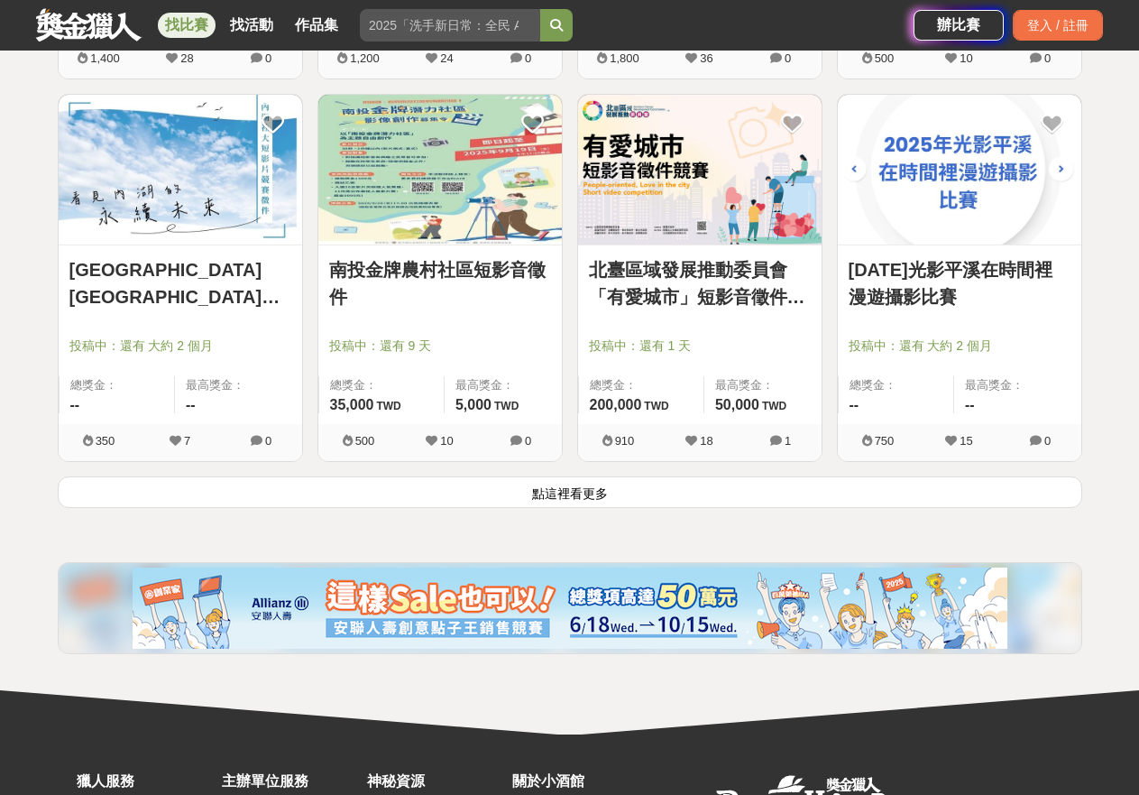
click at [587, 497] on button "點這裡看更多" at bounding box center [570, 492] width 1025 height 32
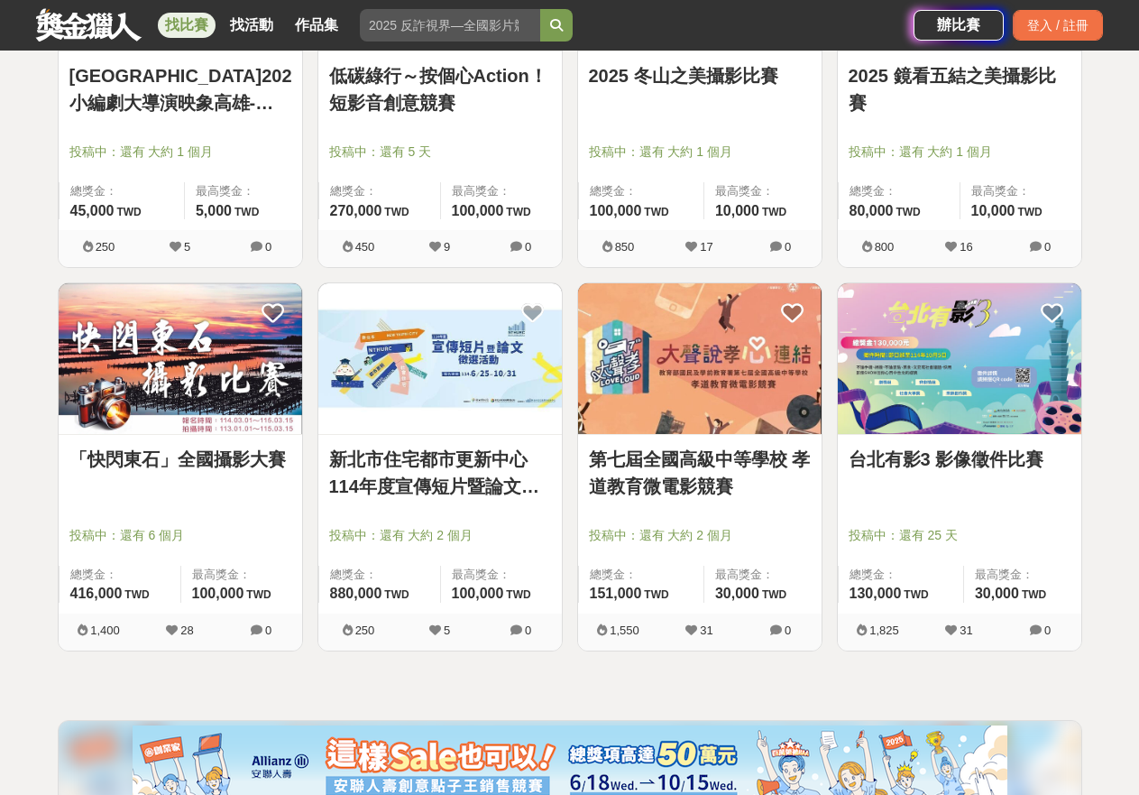
scroll to position [9830, 0]
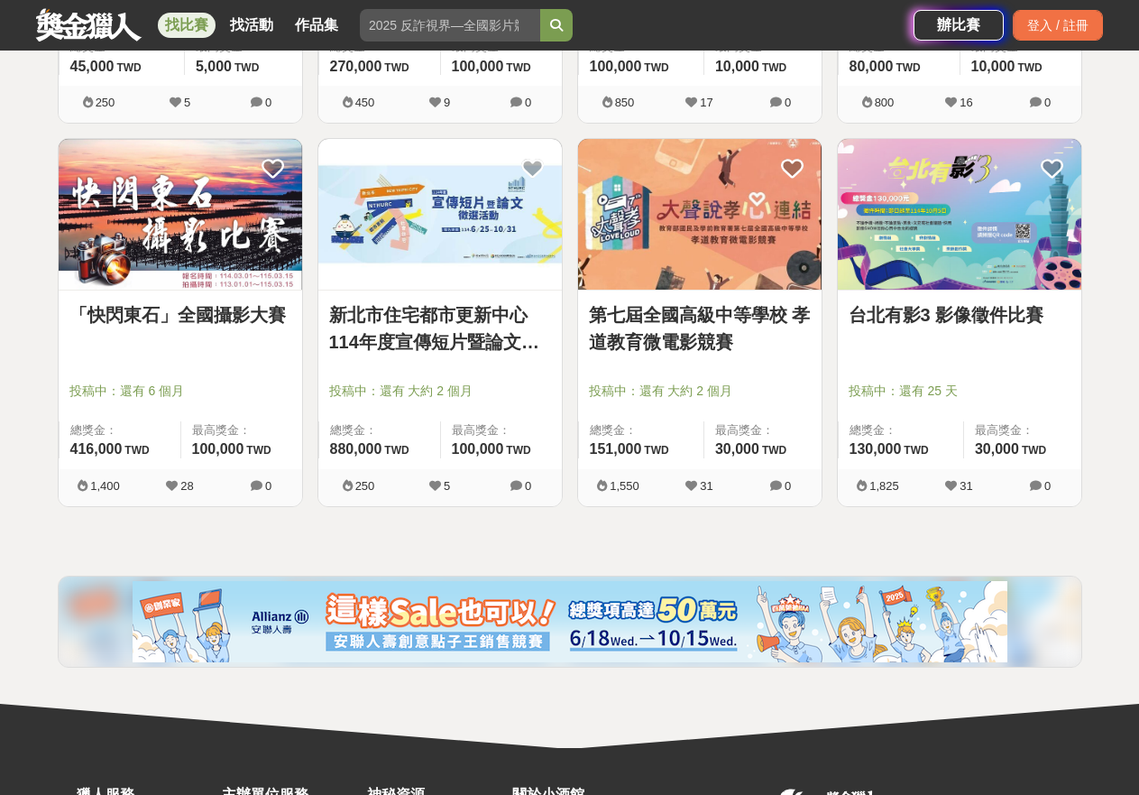
click at [929, 317] on link "台北有影3 影像徵件比賽" at bounding box center [960, 314] width 222 height 27
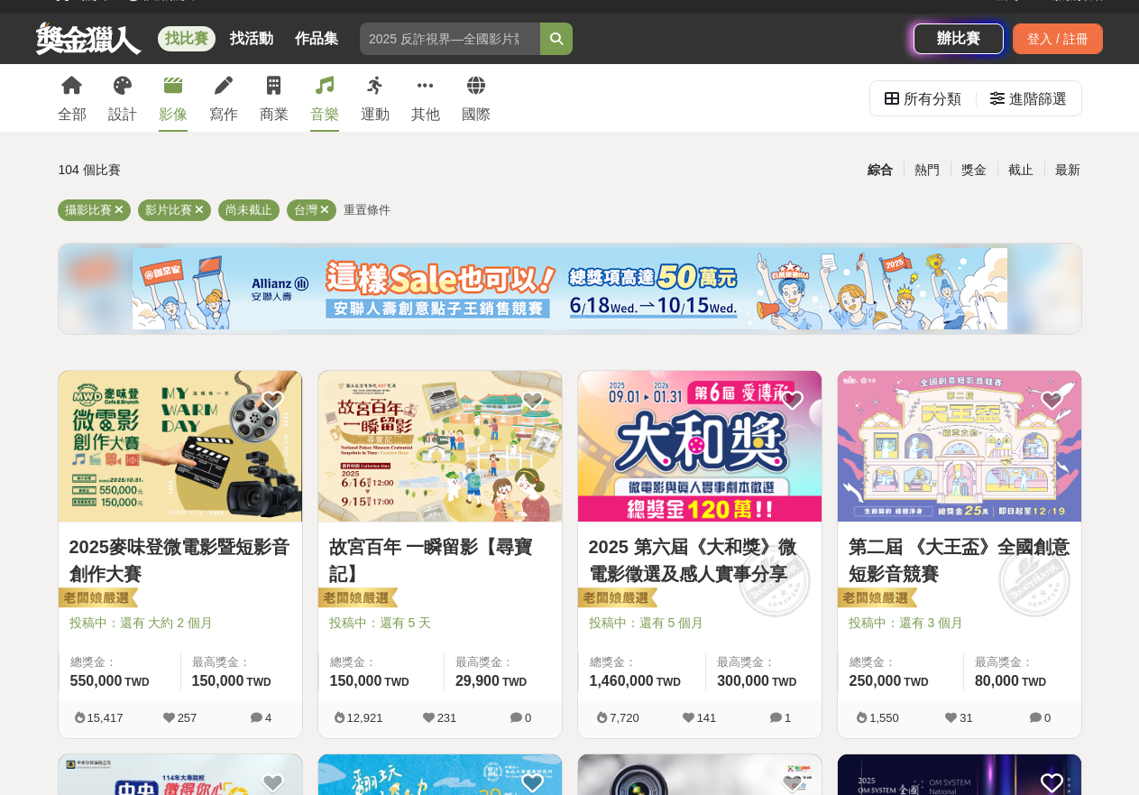
click at [330, 80] on icon at bounding box center [325, 86] width 18 height 18
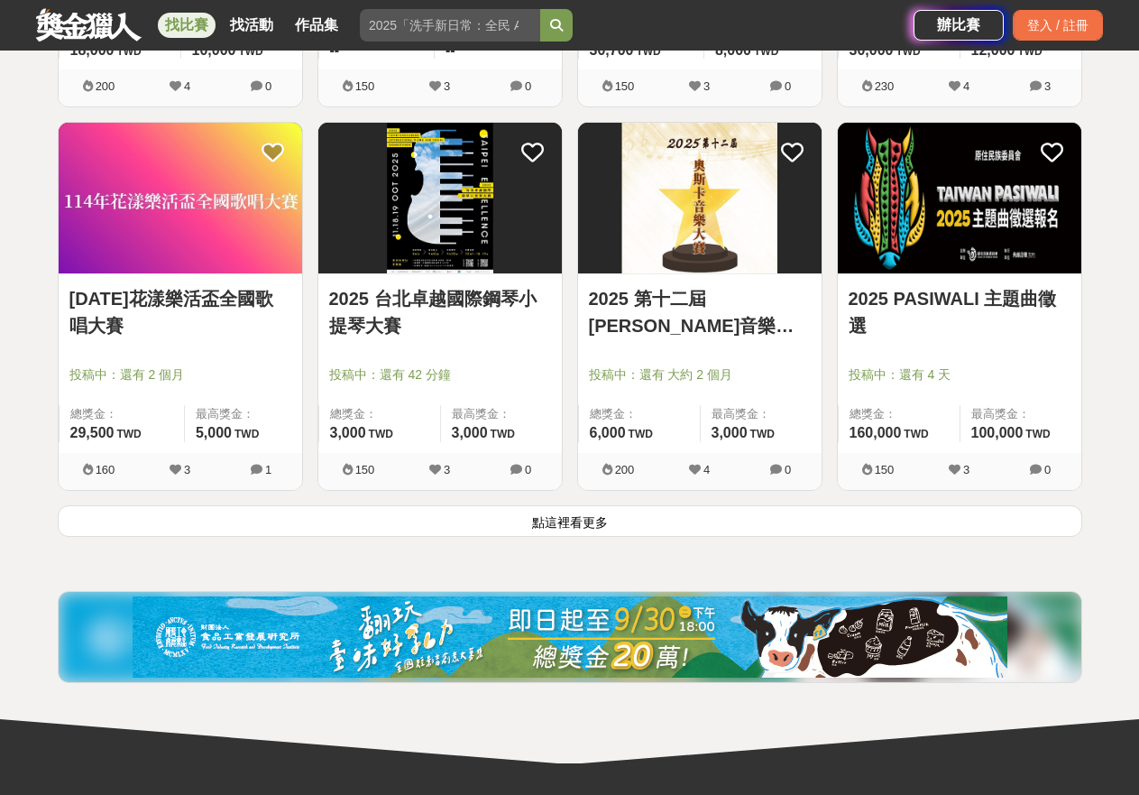
scroll to position [2189, 0]
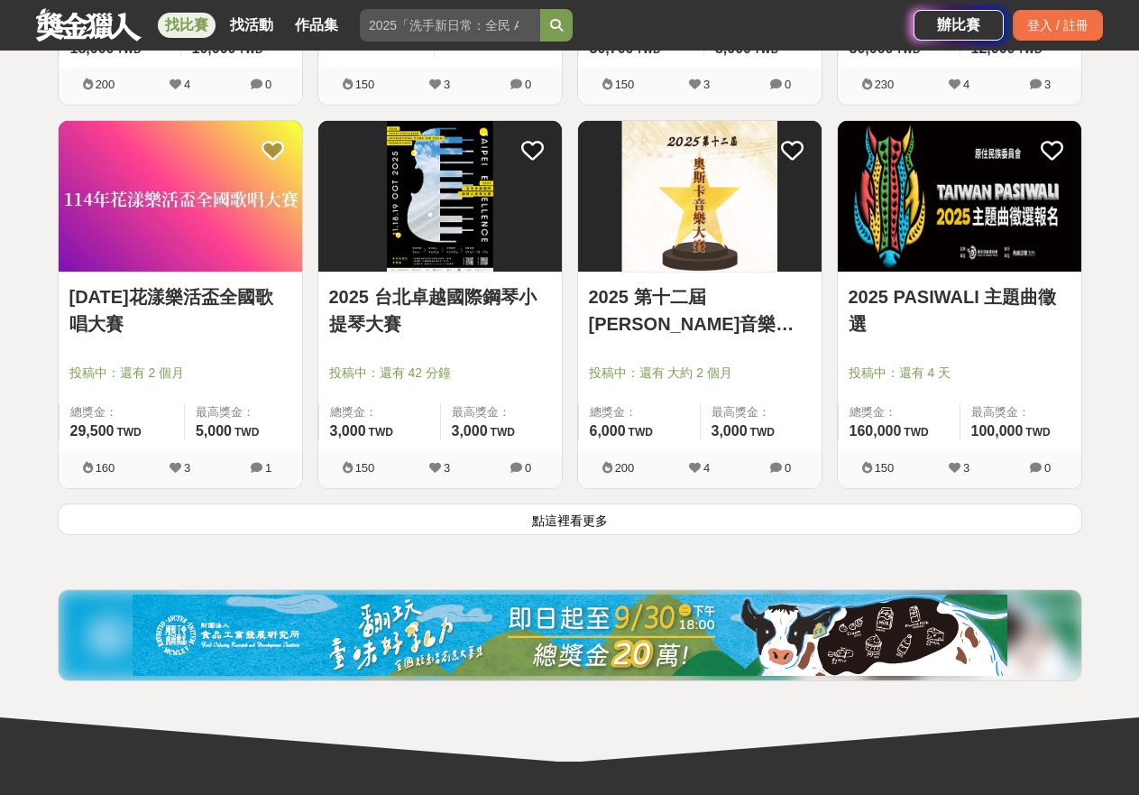
click at [548, 514] on button "點這裡看更多" at bounding box center [570, 519] width 1025 height 32
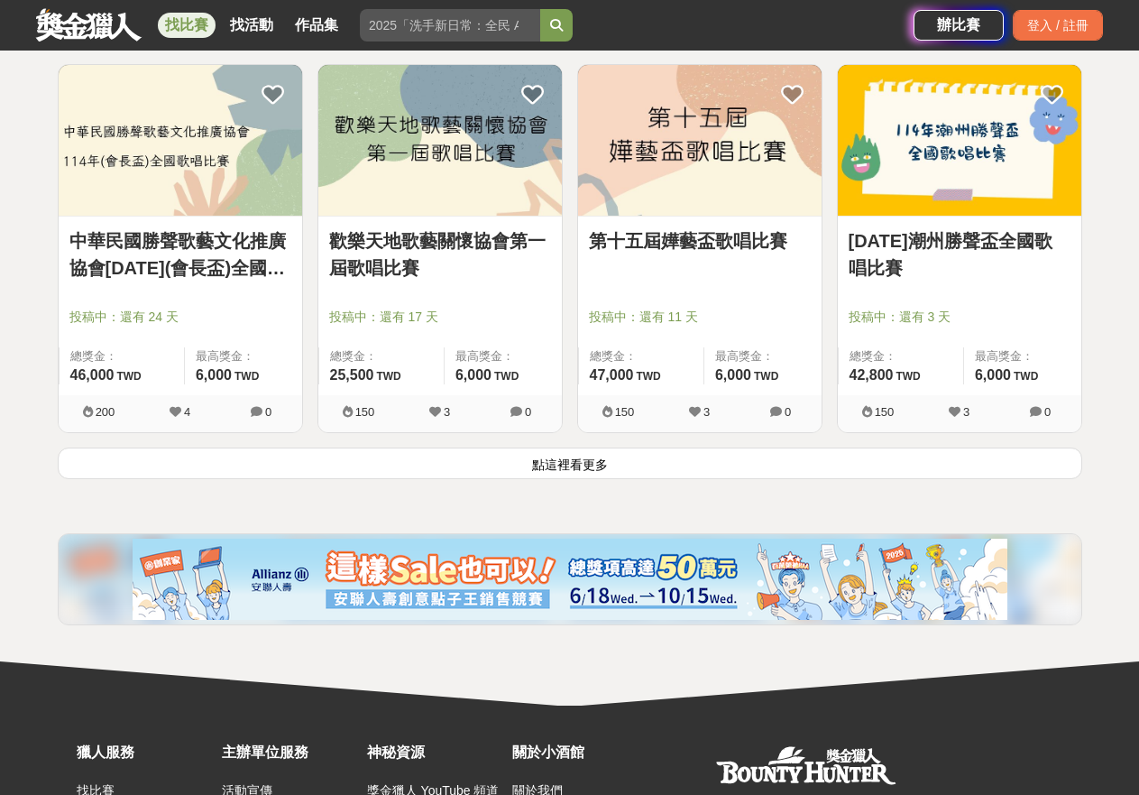
scroll to position [4624, 0]
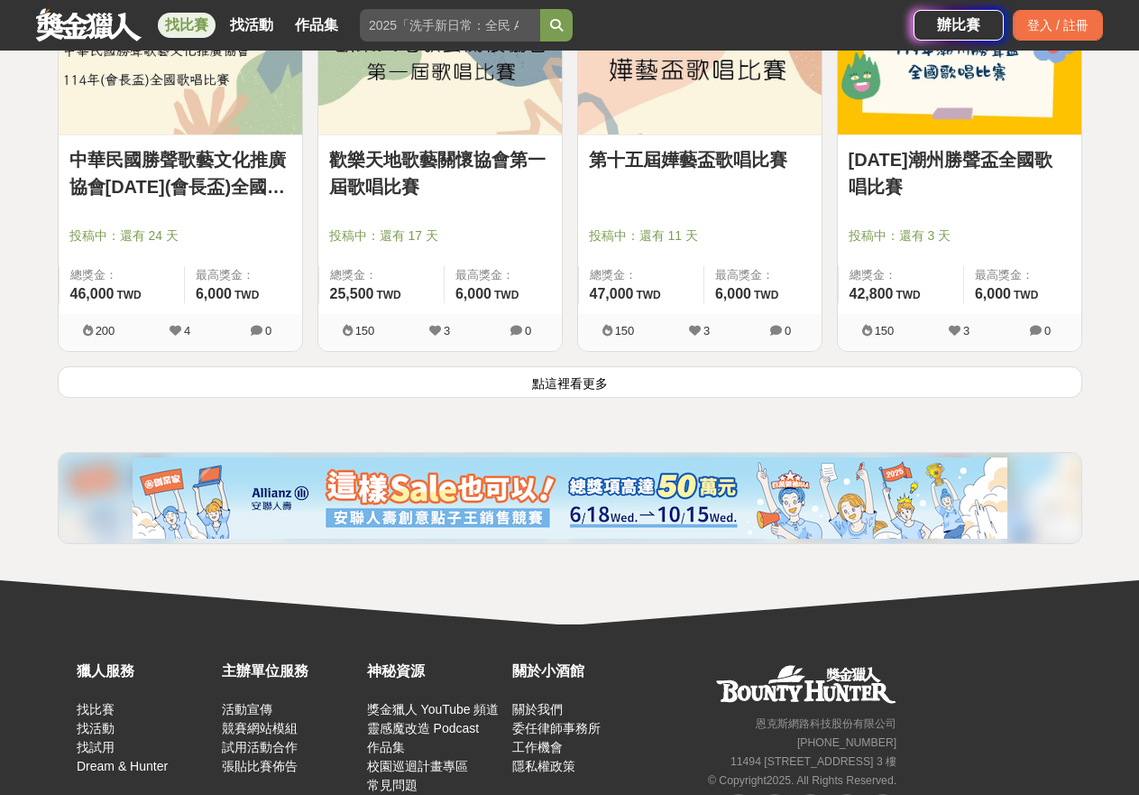
click at [559, 386] on button "點這裡看更多" at bounding box center [570, 382] width 1025 height 32
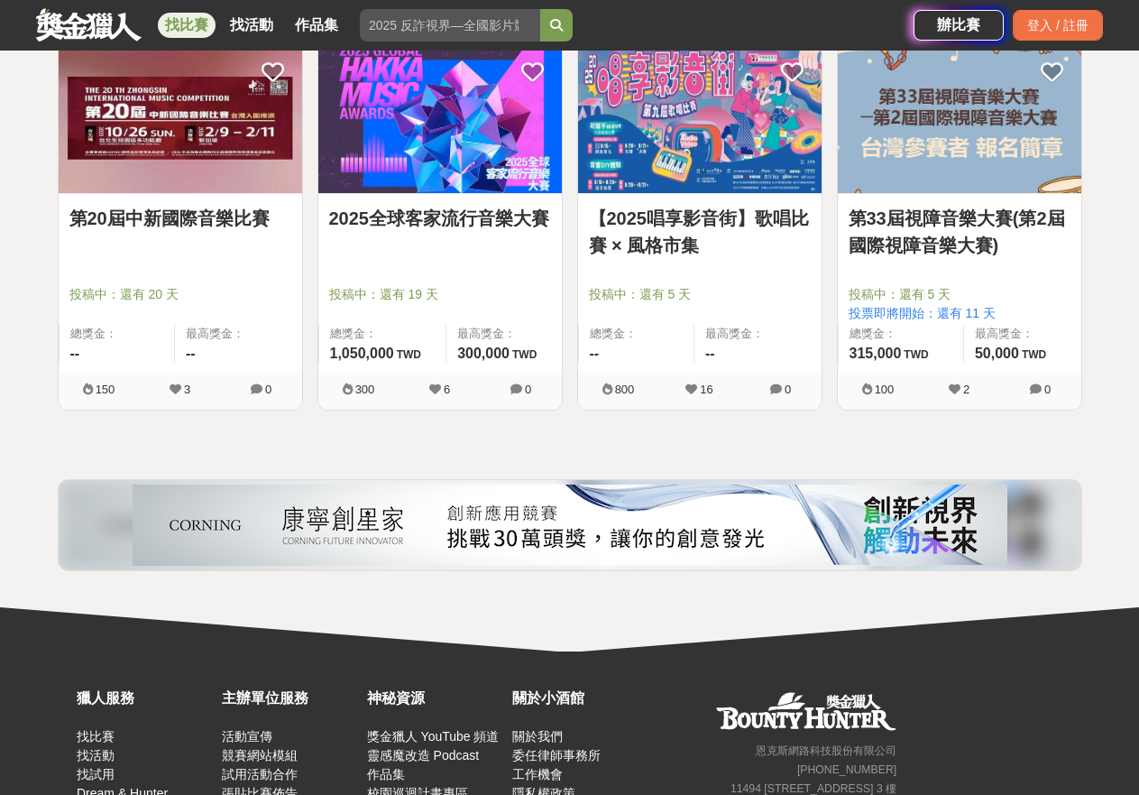
scroll to position [6157, 0]
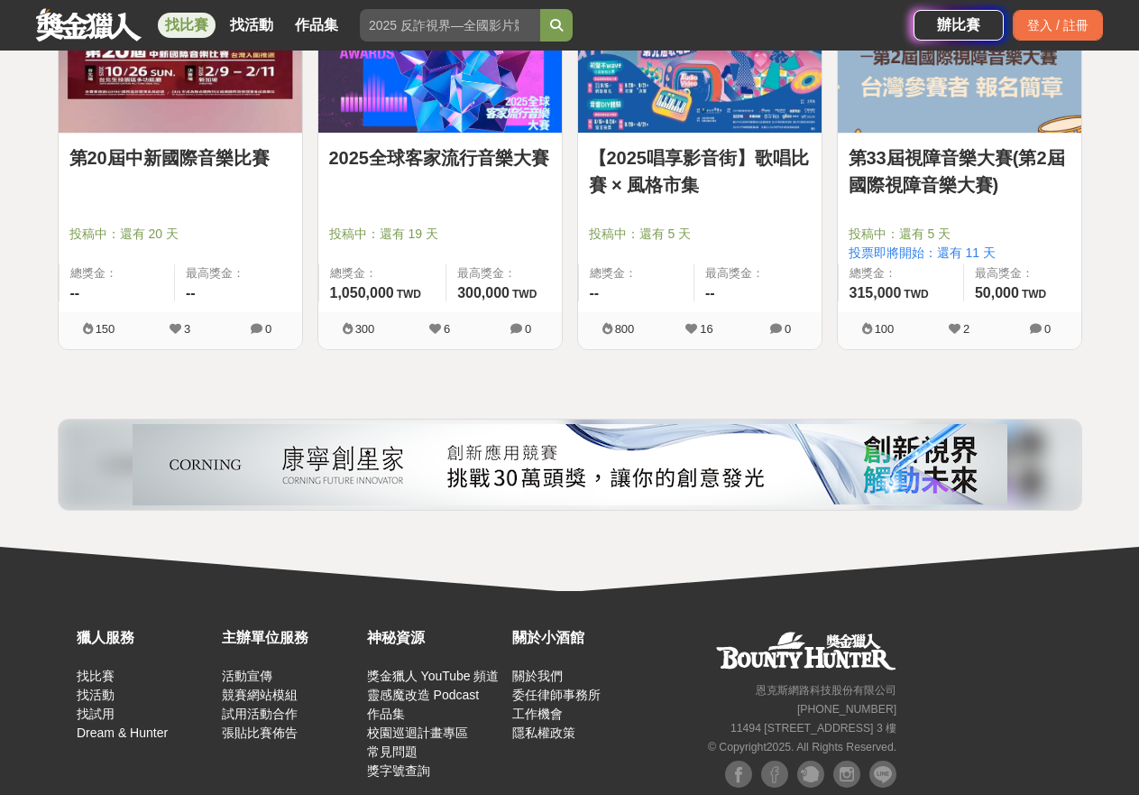
drag, startPoint x: 1137, startPoint y: 704, endPoint x: 1142, endPoint y: 686, distance: 18.6
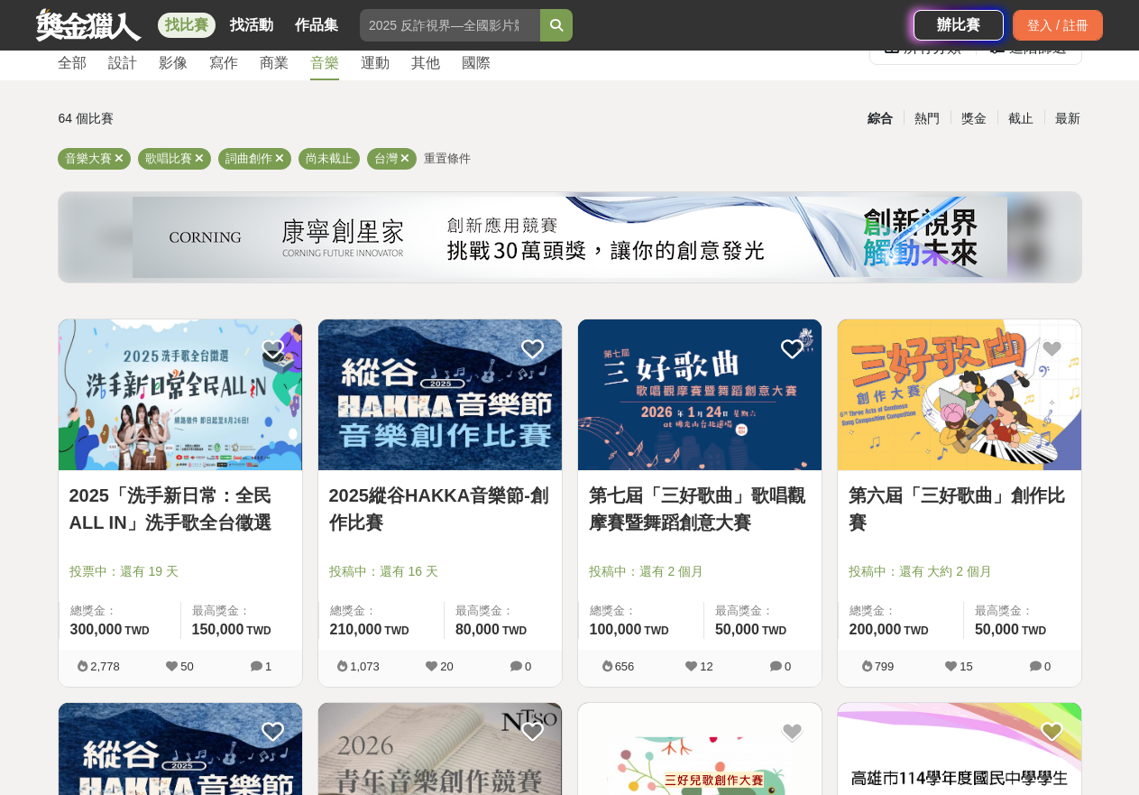
scroll to position [0, 0]
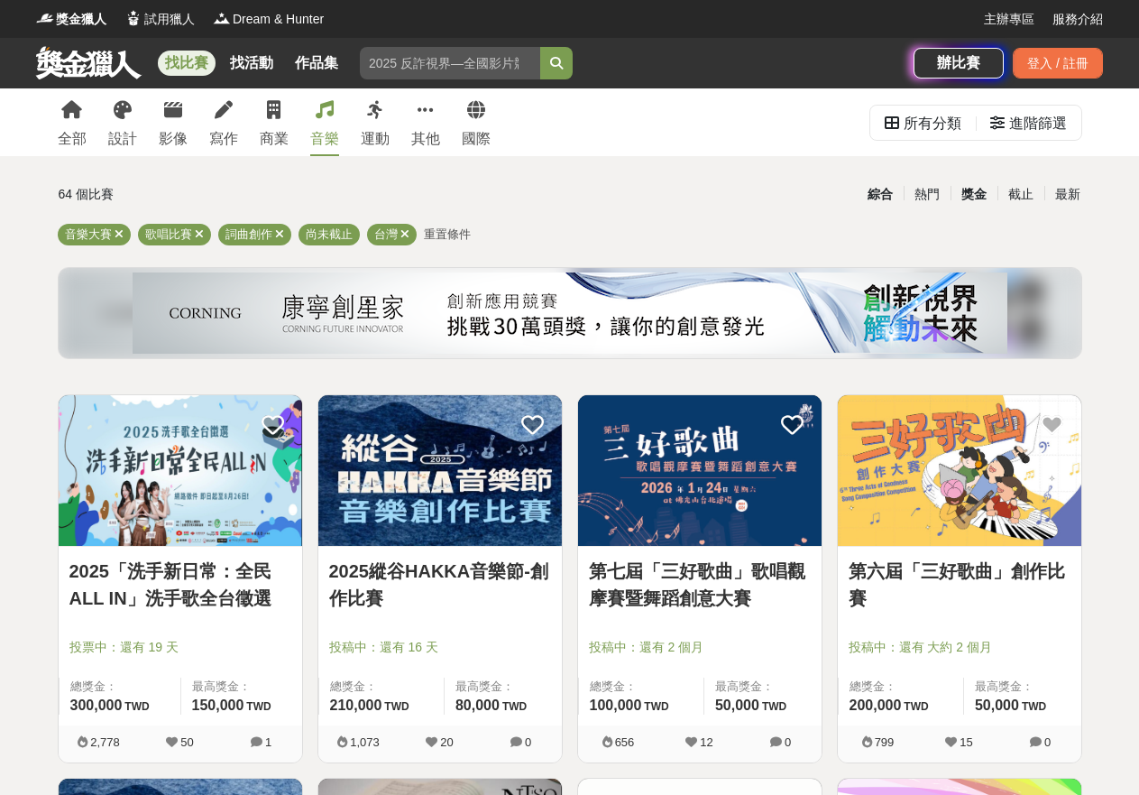
click at [979, 198] on div "獎金" at bounding box center [974, 195] width 47 height 32
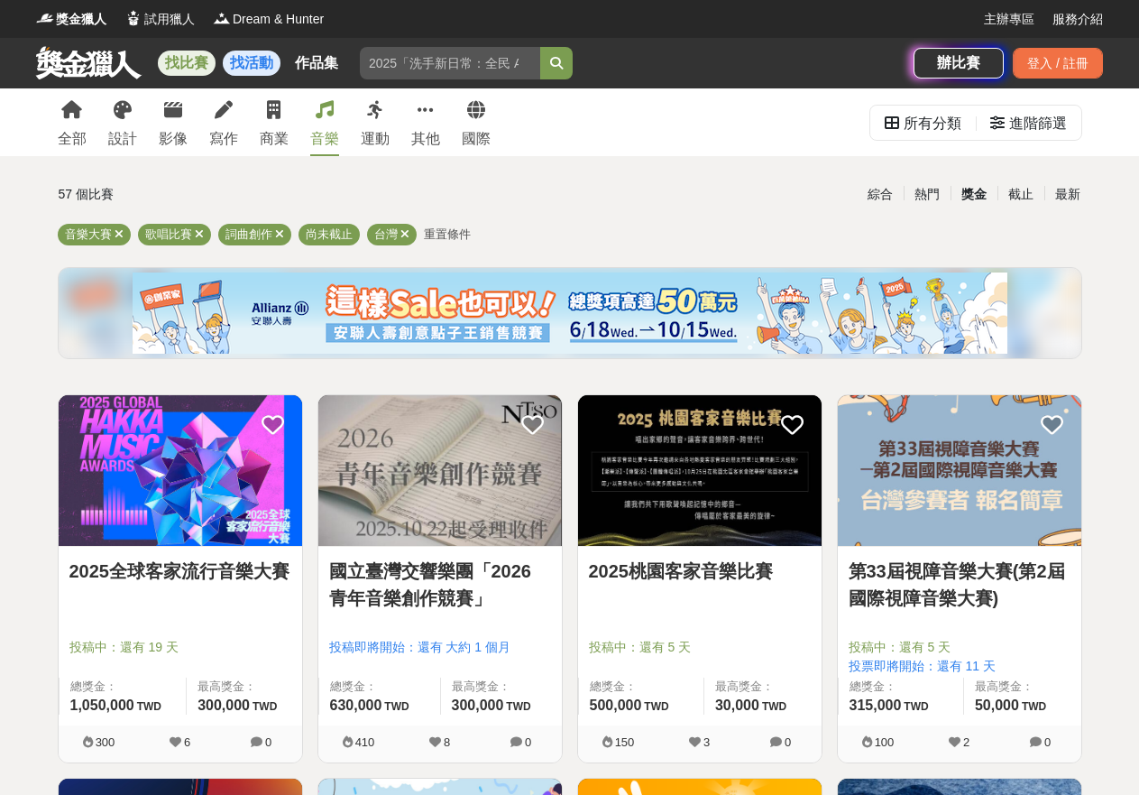
click at [250, 61] on link "找活動" at bounding box center [252, 63] width 58 height 25
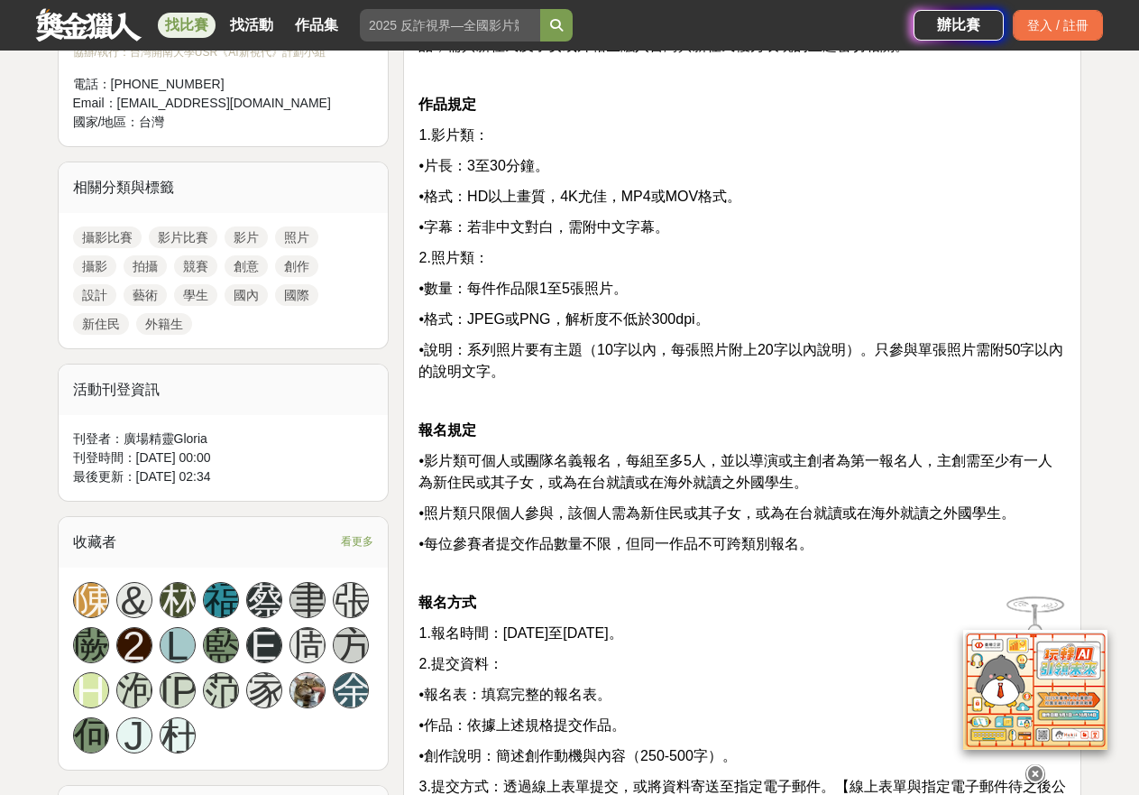
scroll to position [541, 0]
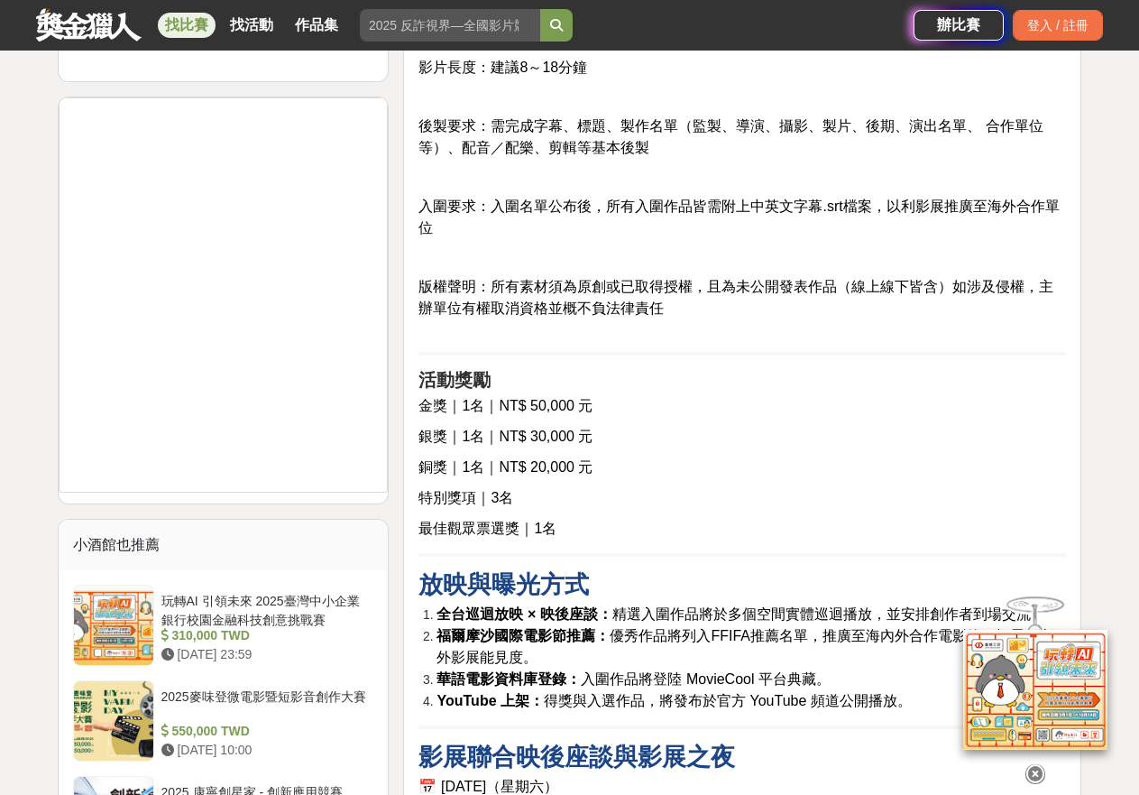
scroll to position [1443, 0]
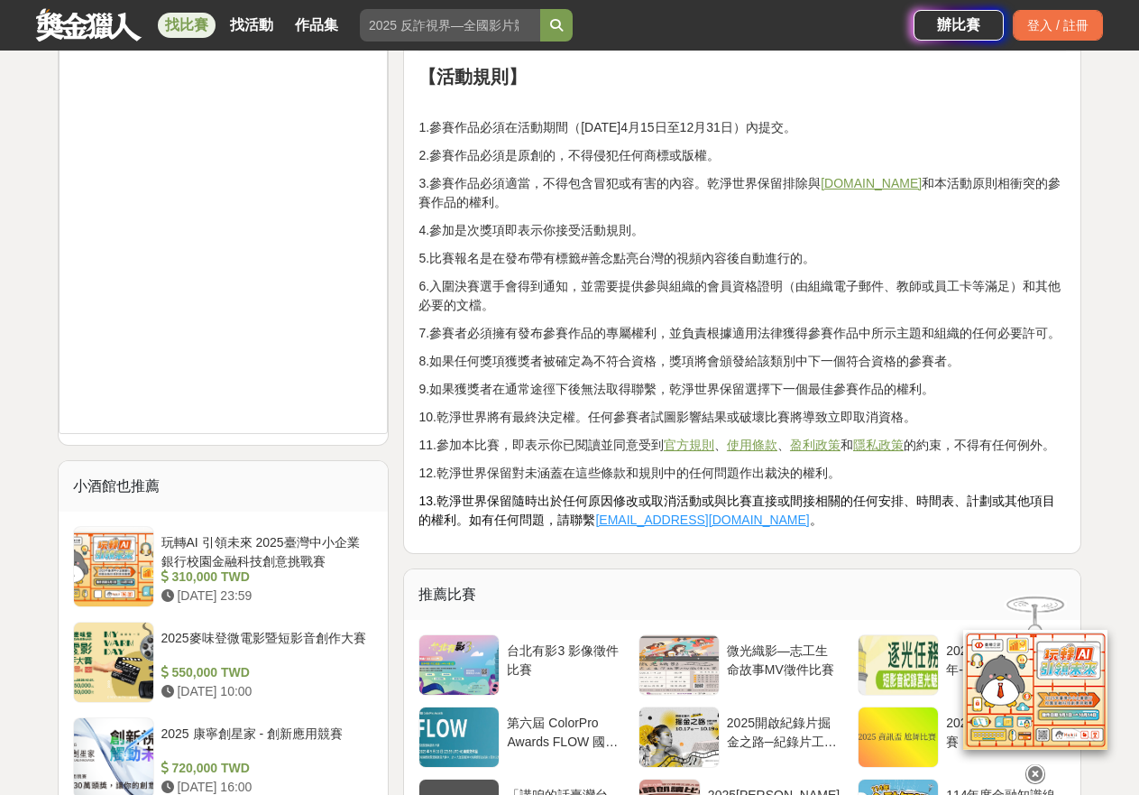
scroll to position [1984, 0]
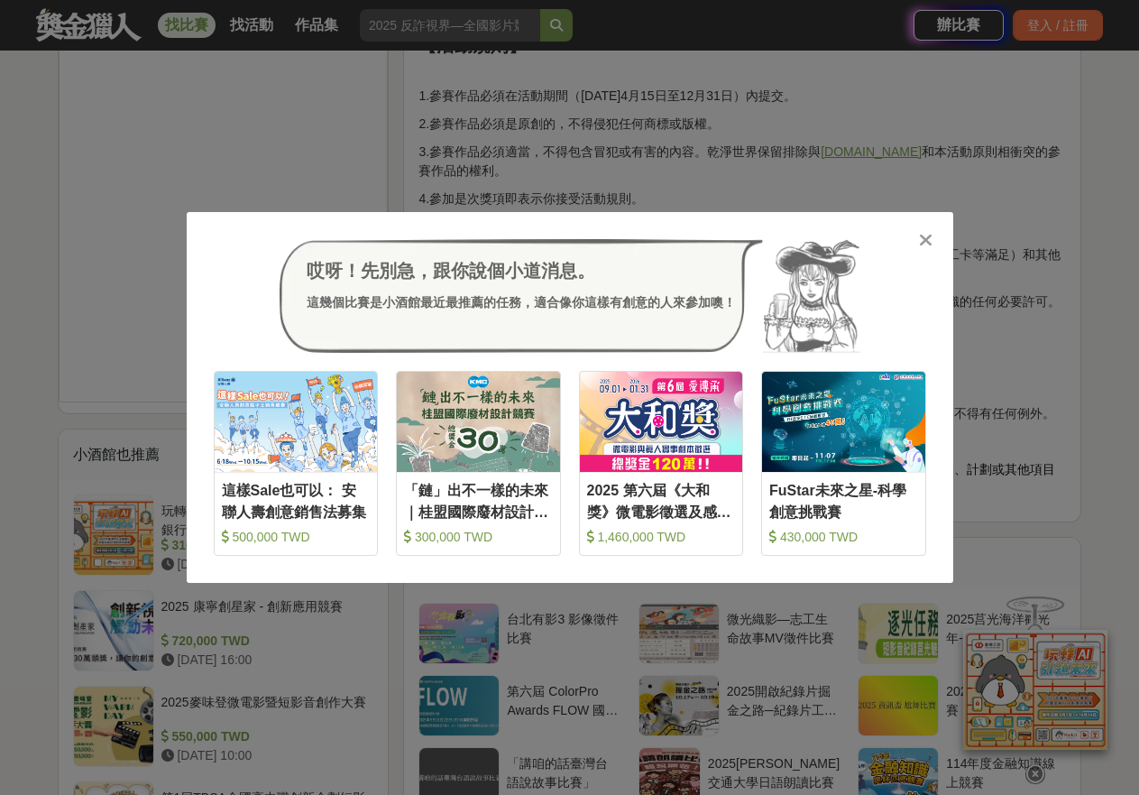
click at [922, 239] on icon at bounding box center [926, 240] width 14 height 18
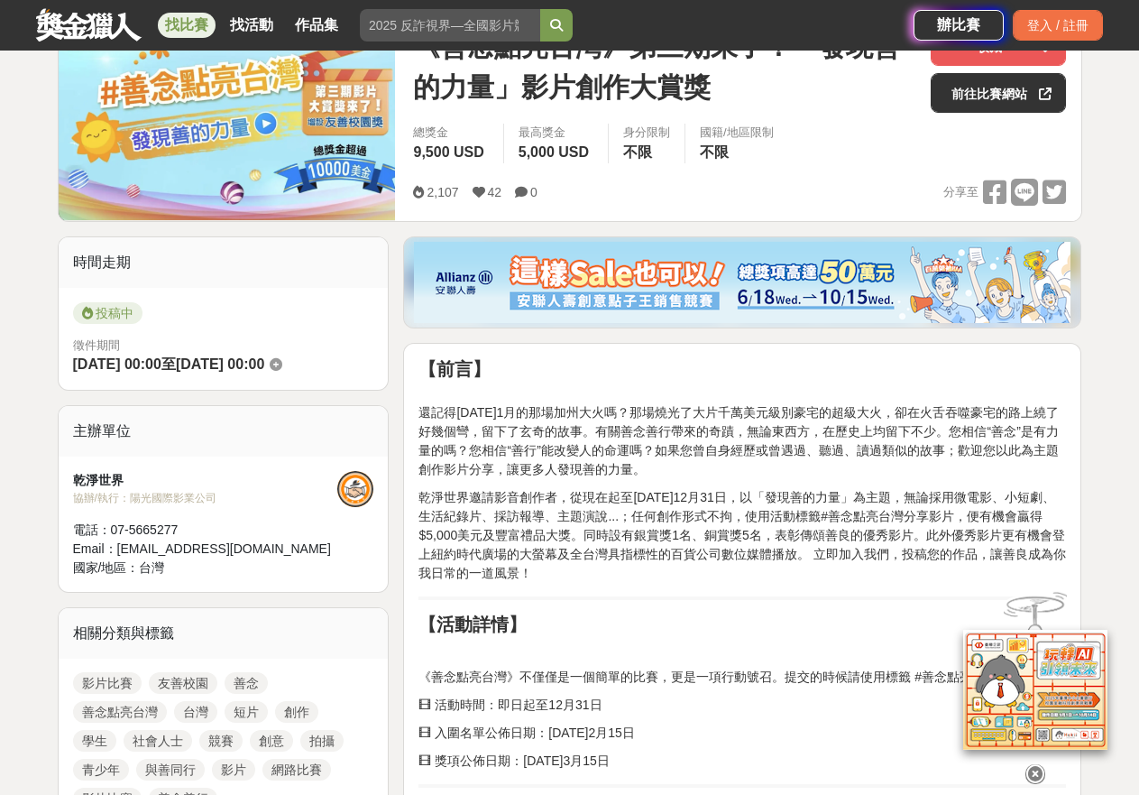
scroll to position [0, 0]
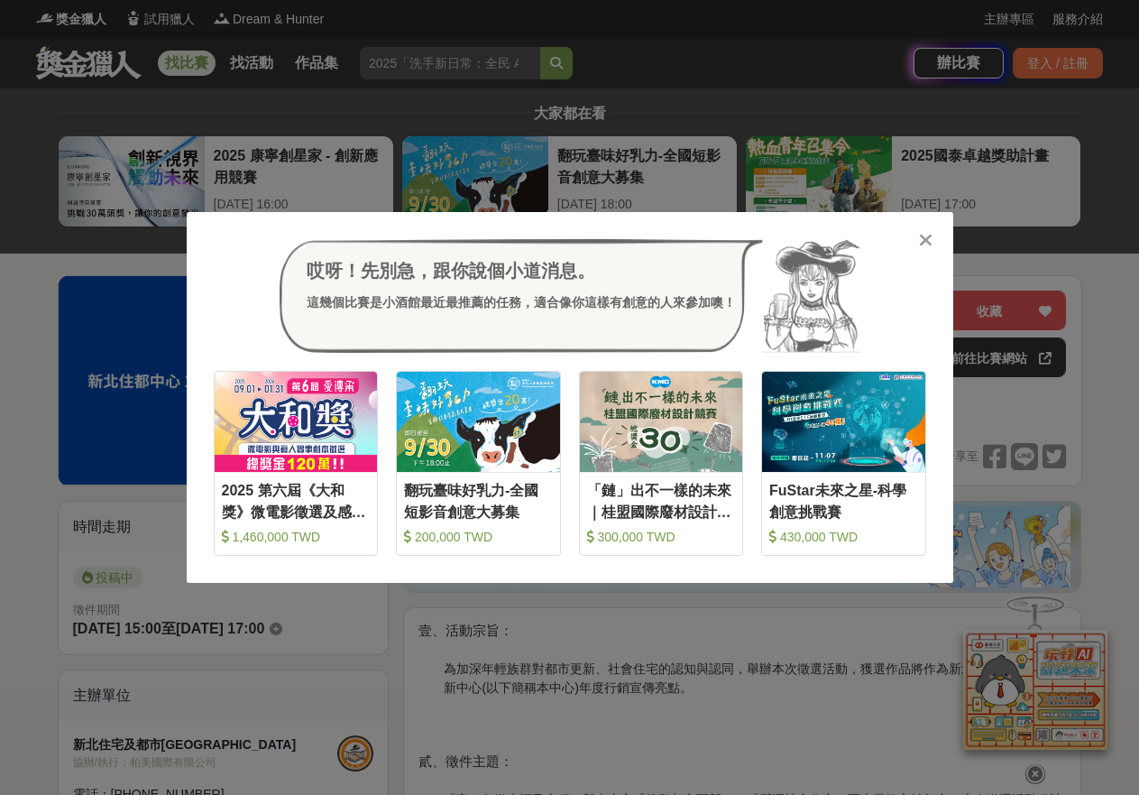
drag, startPoint x: 924, startPoint y: 233, endPoint x: 920, endPoint y: 244, distance: 11.7
click at [924, 233] on icon at bounding box center [926, 240] width 14 height 18
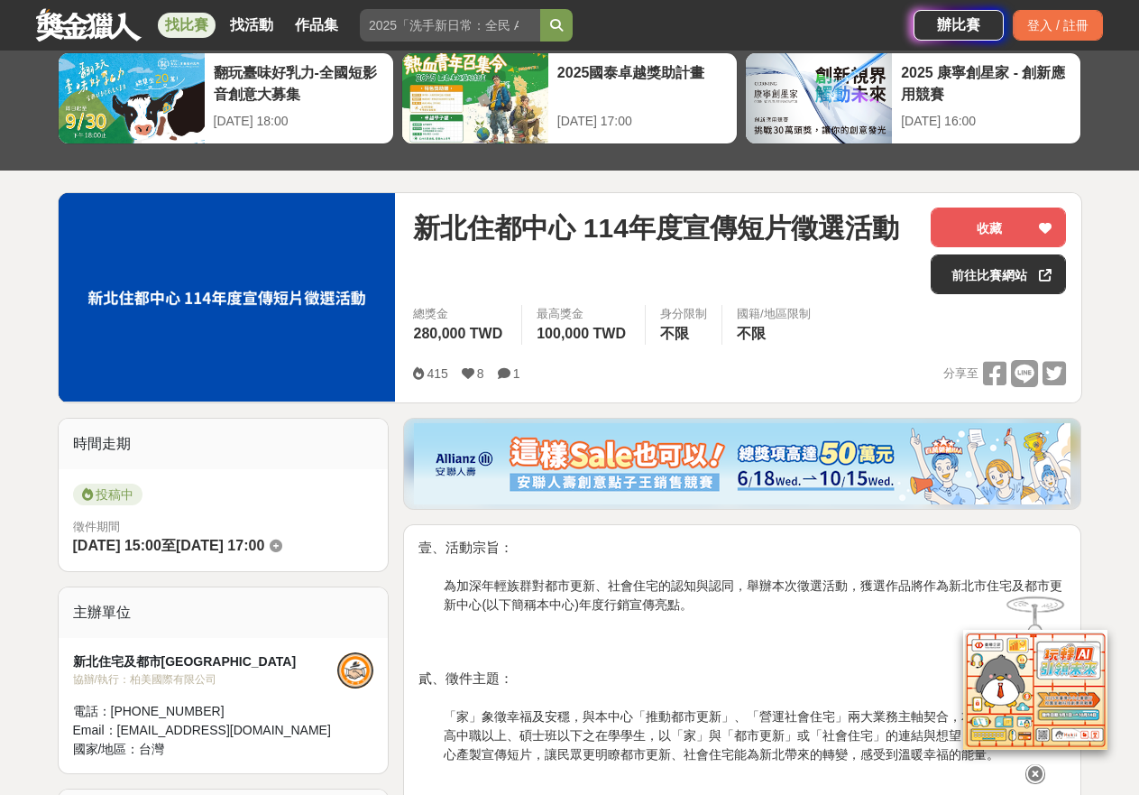
scroll to position [451, 0]
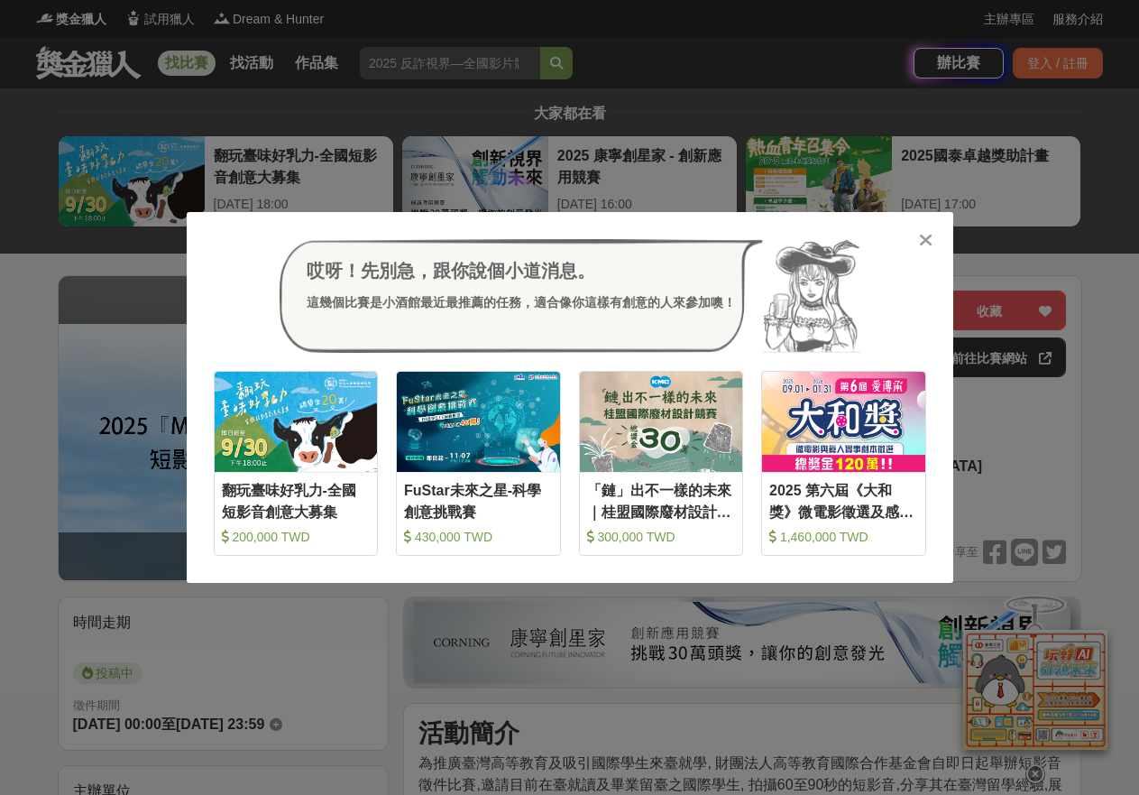
click at [926, 237] on icon at bounding box center [926, 240] width 14 height 18
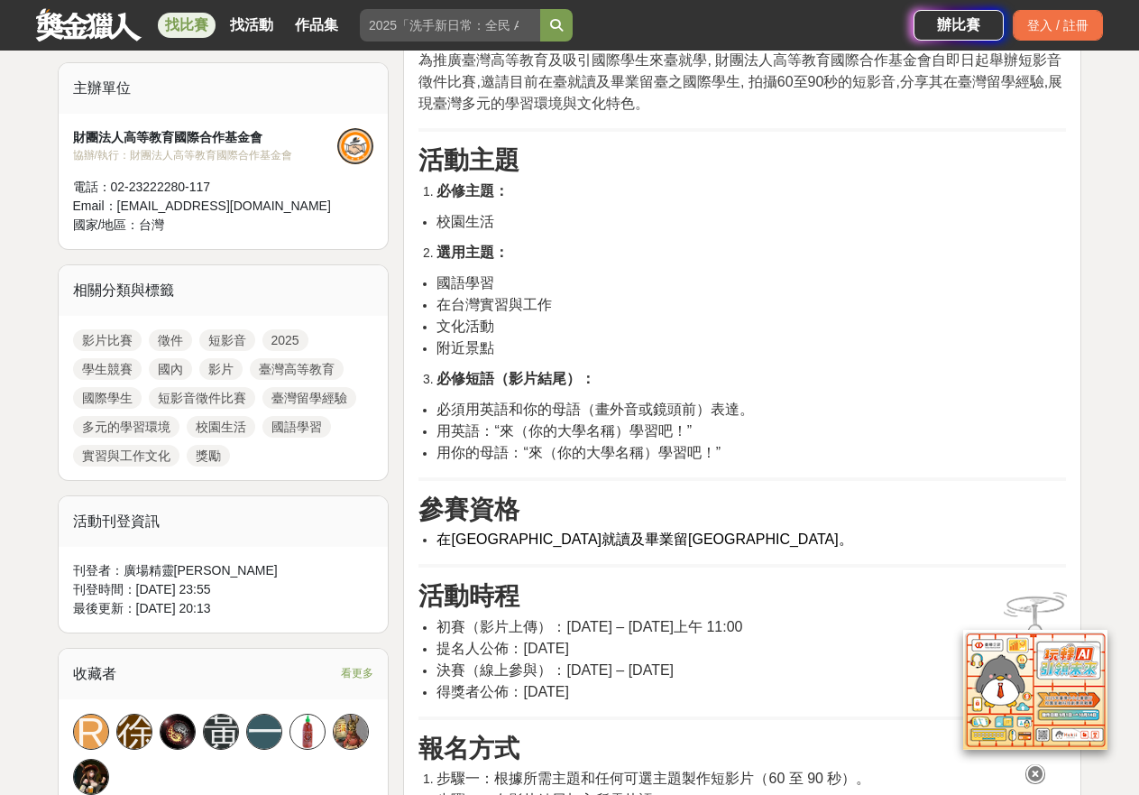
scroll to position [721, 0]
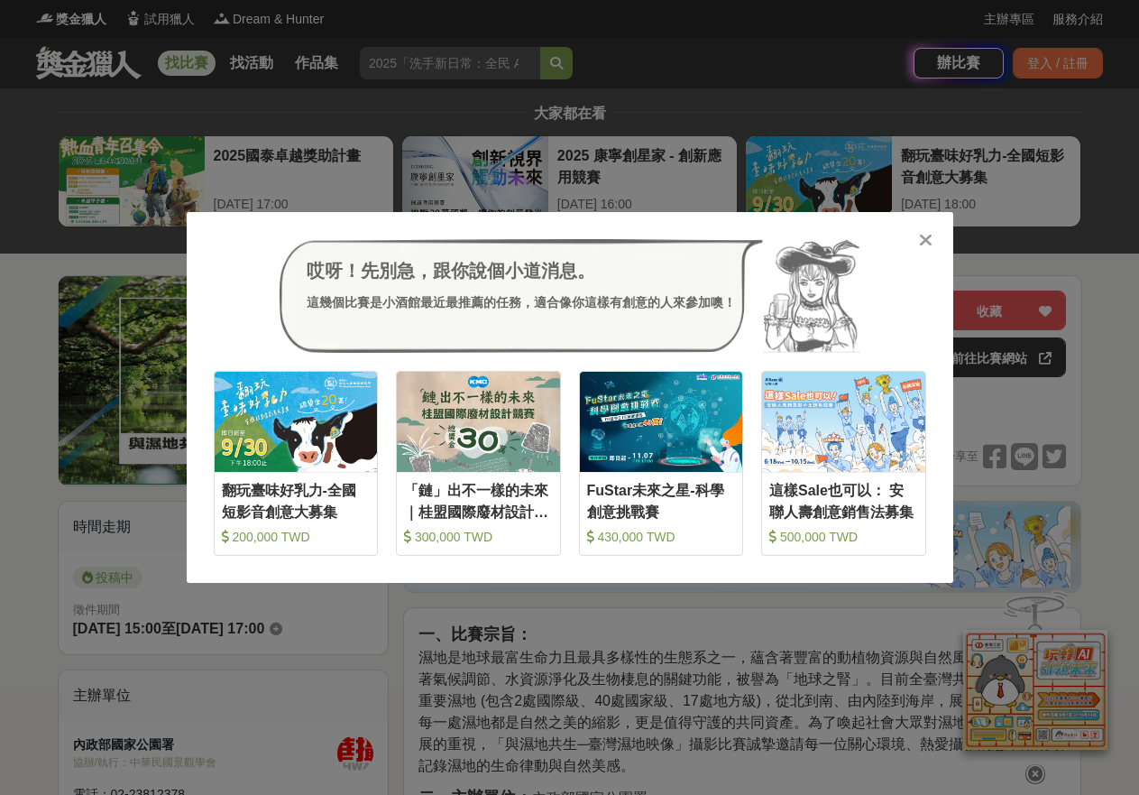
drag, startPoint x: 868, startPoint y: 56, endPoint x: 841, endPoint y: 75, distance: 33.0
click at [869, 56] on div "哎呀！先別急，跟你說個小道消息。 這幾個比賽是小酒館最近最推薦的任務，適合像你這樣有創意的人來參加噢！ 收藏 翻玩臺味好乳力-全國短影音創意大募集 200,0…" at bounding box center [569, 397] width 1139 height 795
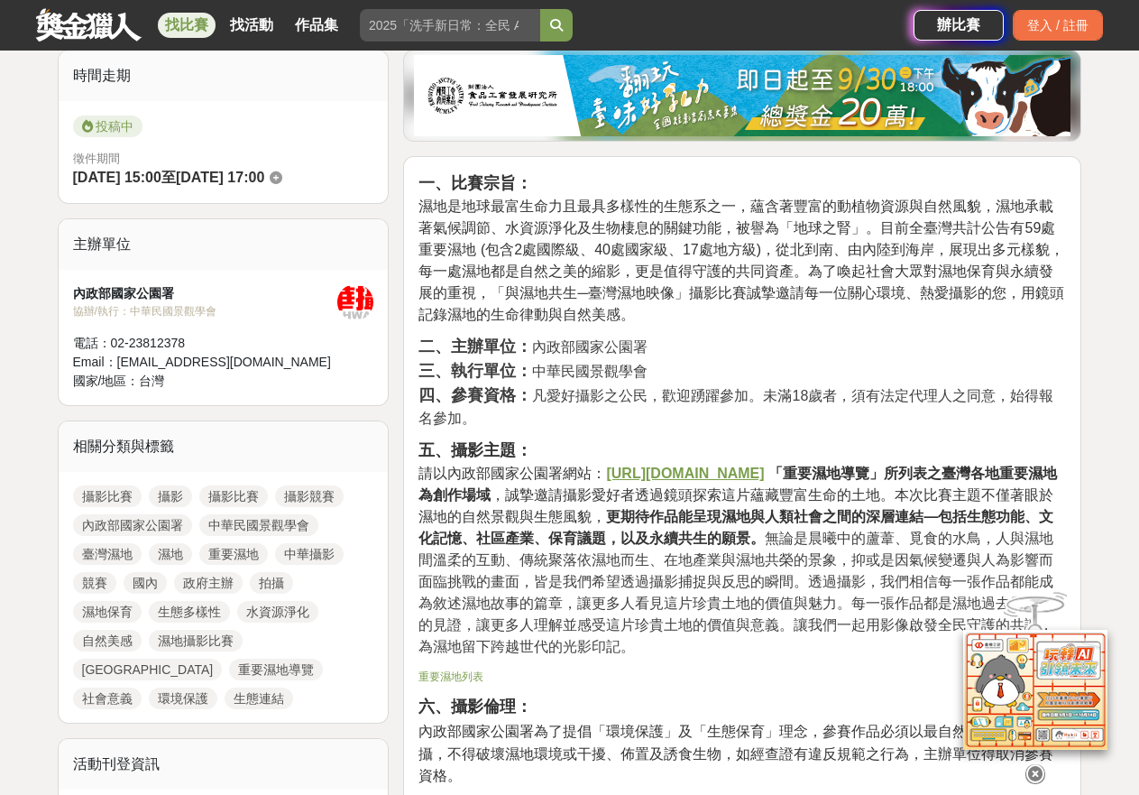
scroll to position [90, 0]
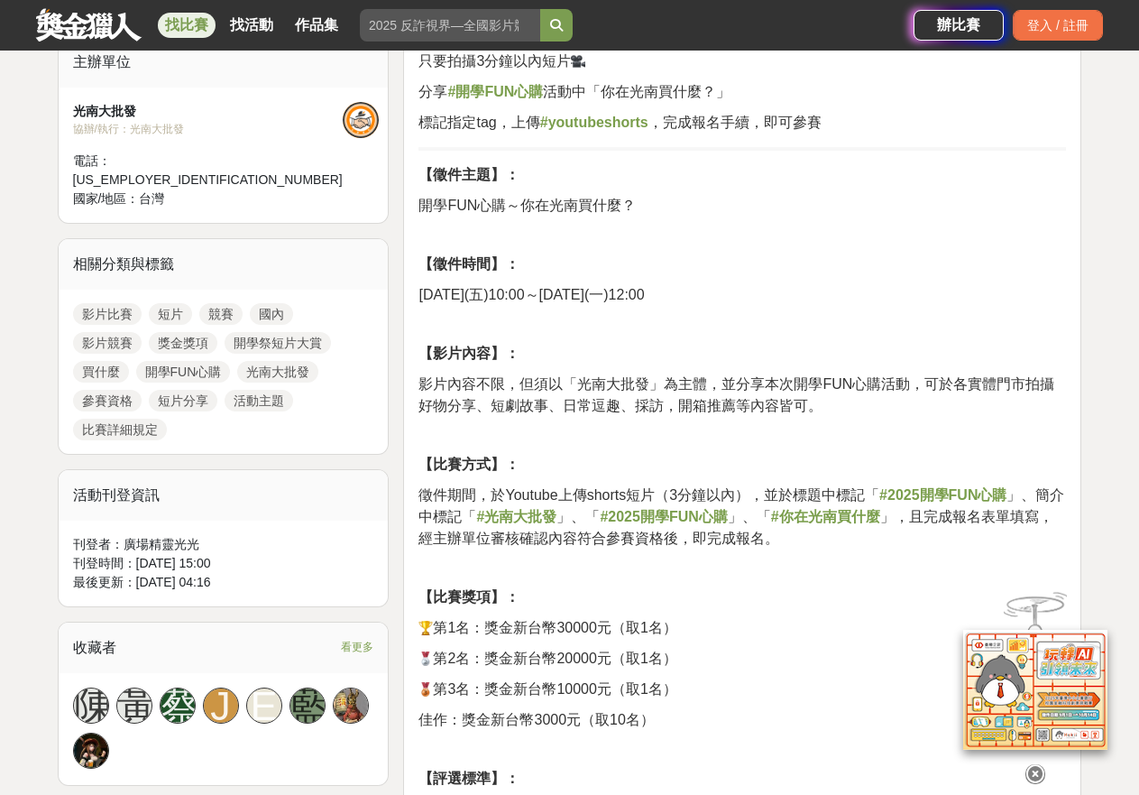
scroll to position [721, 0]
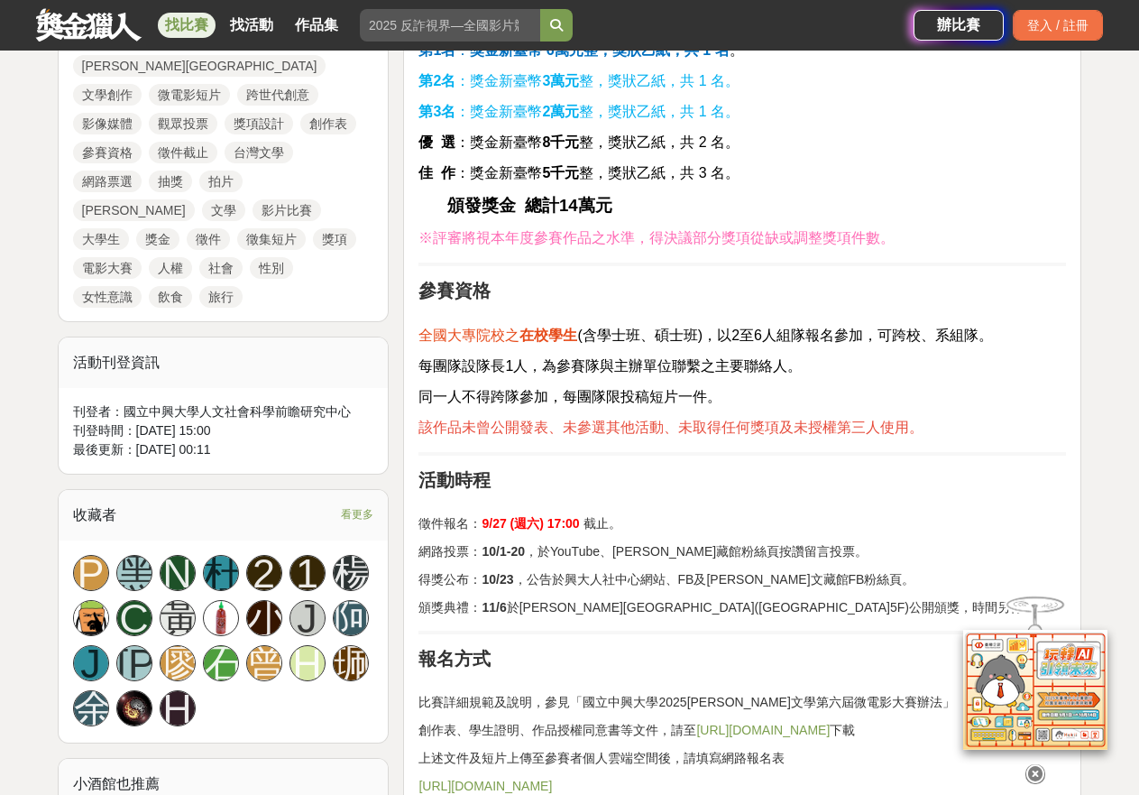
scroll to position [1082, 0]
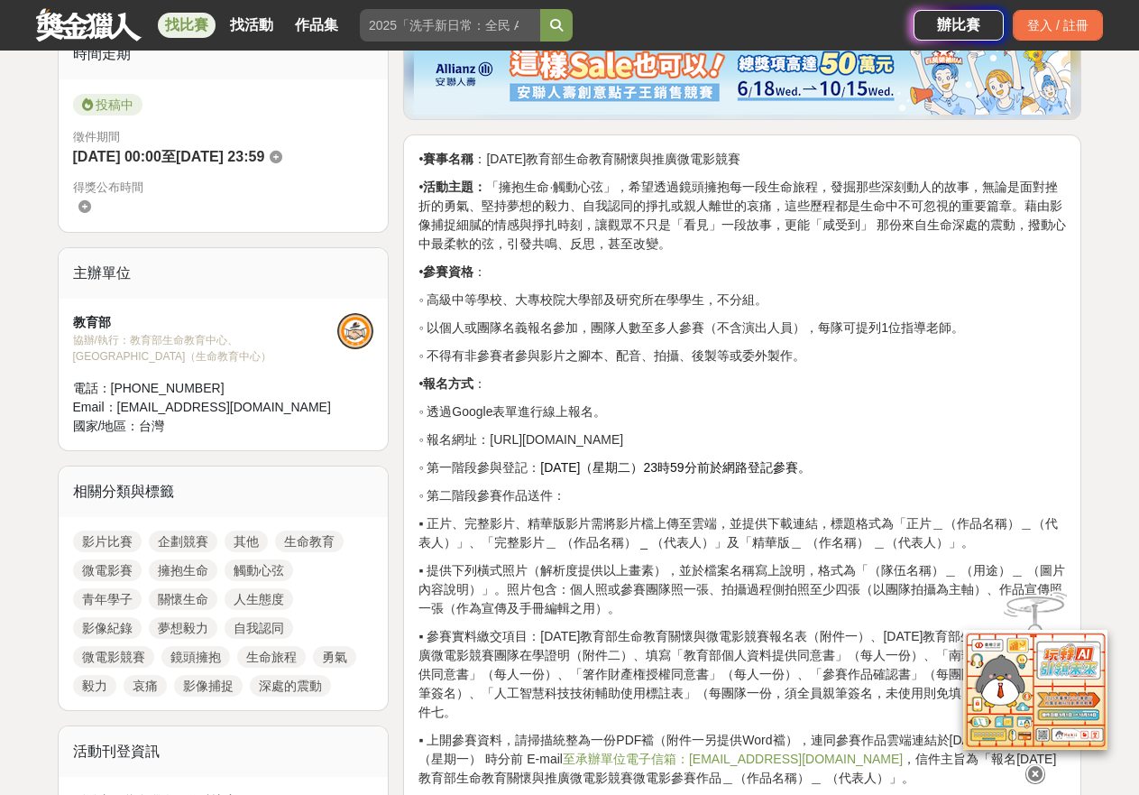
scroll to position [363, 0]
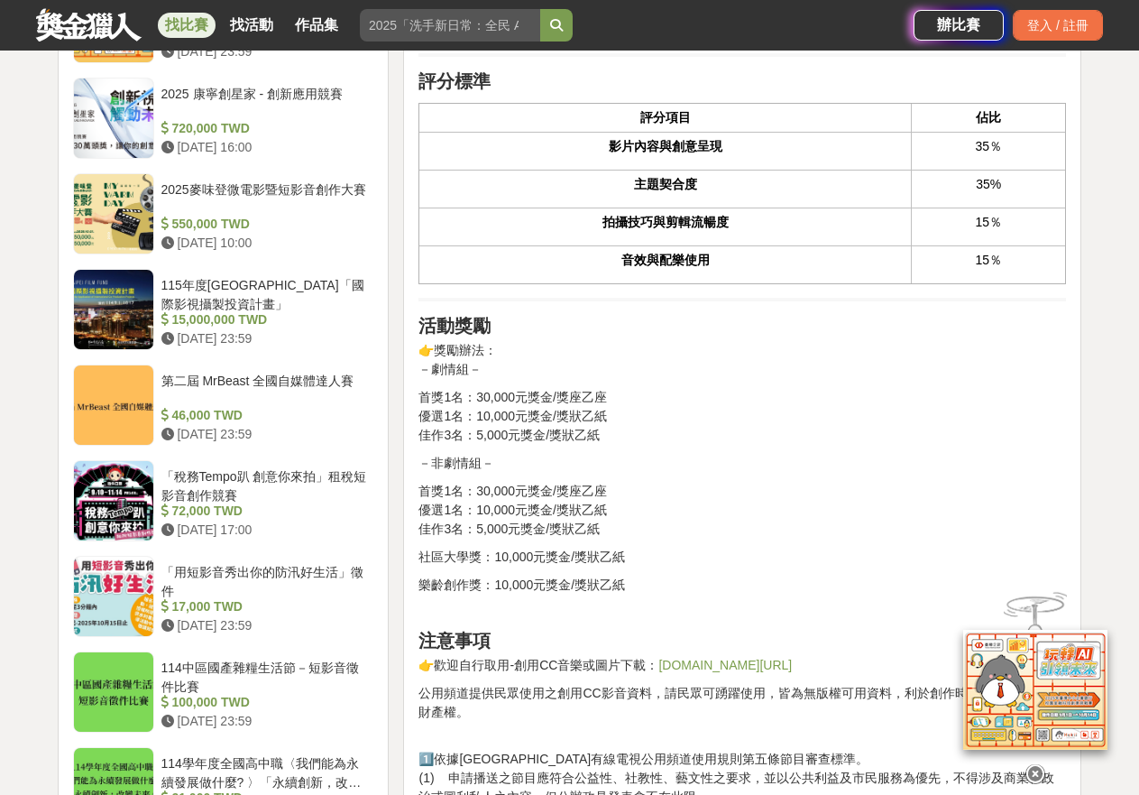
scroll to position [1894, 0]
